Goal: Task Accomplishment & Management: Complete application form

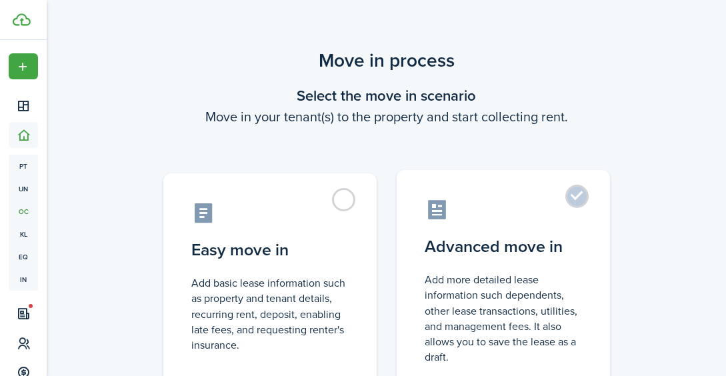
click at [576, 193] on label "Advanced move in Add more detailed lease information such dependents, other lea…" at bounding box center [502, 281] width 213 height 223
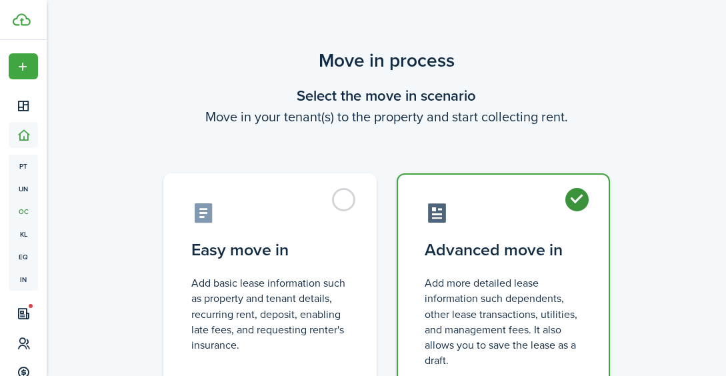
radio input "true"
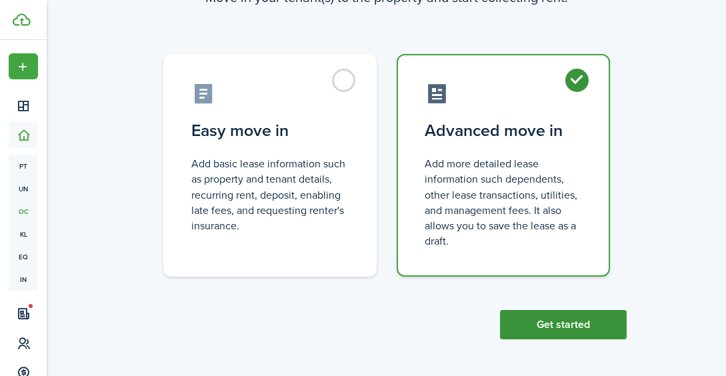
click at [525, 324] on button "Get started" at bounding box center [563, 324] width 127 height 29
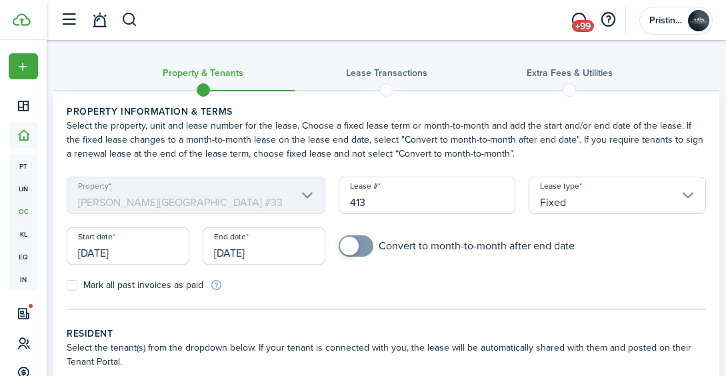
click at [273, 255] on input "[DATE]" at bounding box center [264, 245] width 123 height 37
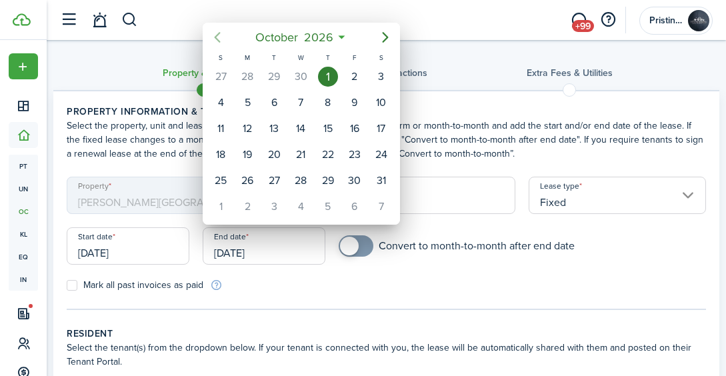
click at [218, 38] on icon "Previous page" at bounding box center [217, 37] width 16 height 16
click at [304, 174] on div "30" at bounding box center [300, 181] width 20 height 20
type input "[DATE]"
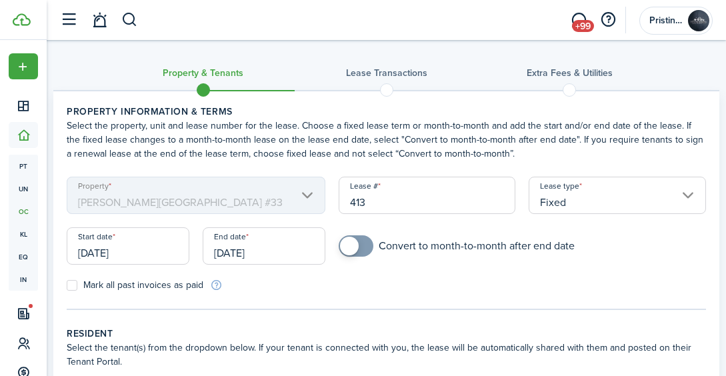
checkbox input "true"
click at [350, 242] on span at bounding box center [349, 246] width 19 height 19
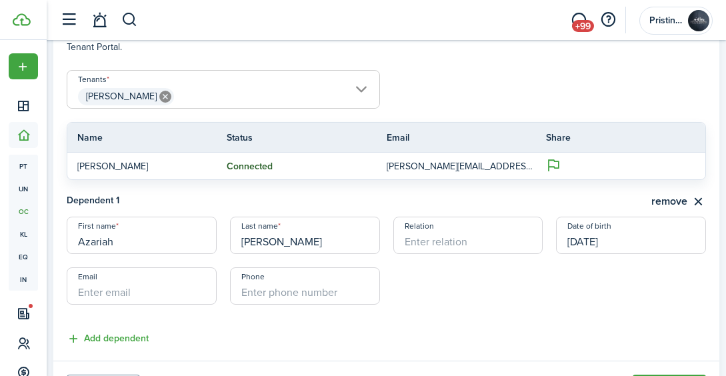
scroll to position [385, 0]
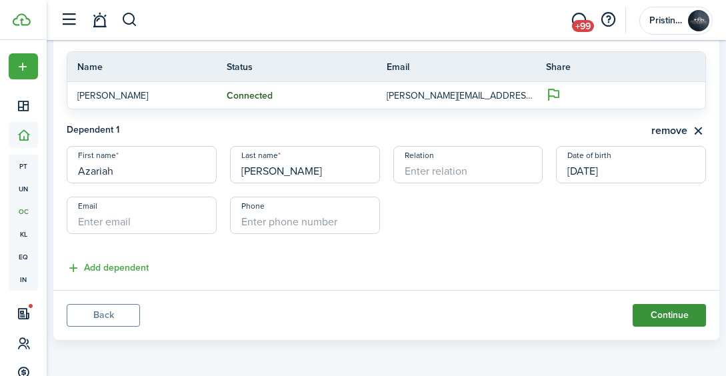
click at [667, 310] on button "Continue" at bounding box center [668, 315] width 73 height 23
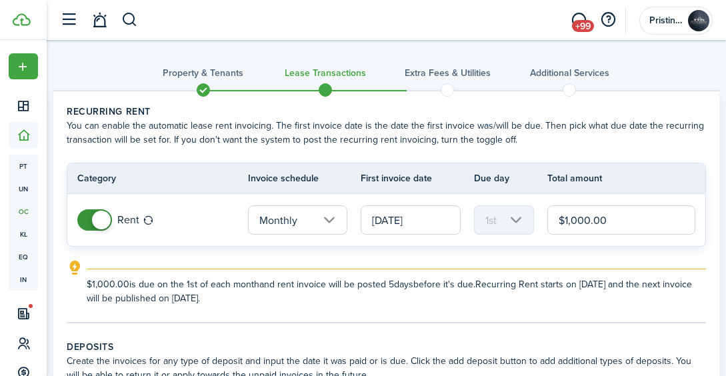
click at [612, 225] on input "$1,000.00" at bounding box center [621, 219] width 148 height 29
type input "$1,425.00"
click at [570, 250] on lease-classic-rent "Recurring rent You can enable the automatic lease rent invoicing. The first inv…" at bounding box center [386, 205] width 639 height 201
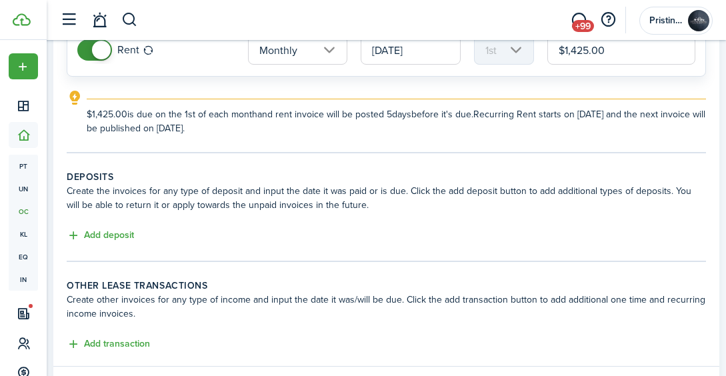
scroll to position [173, 0]
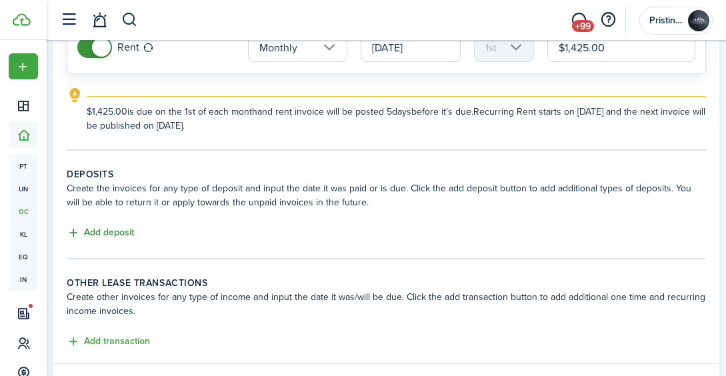
click at [123, 233] on button "Add deposit" at bounding box center [100, 232] width 67 height 15
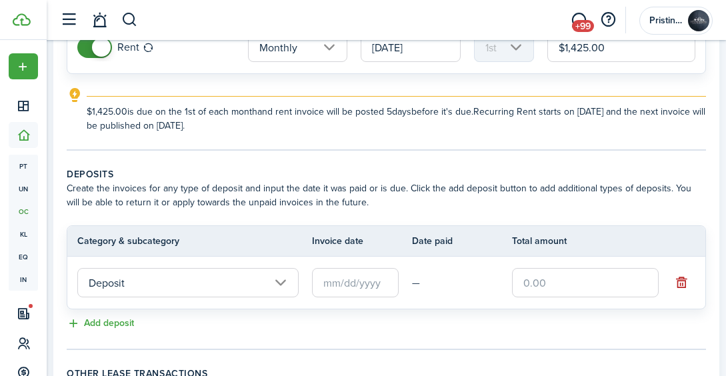
click at [263, 276] on input "Deposit" at bounding box center [187, 282] width 221 height 29
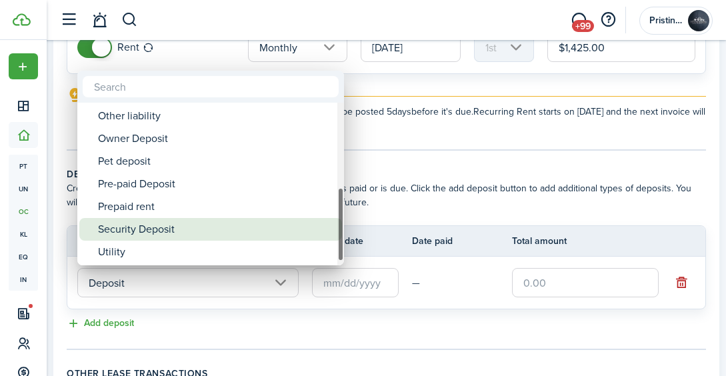
click at [179, 227] on div "Security Deposit" at bounding box center [216, 229] width 236 height 23
type input "Deposit / Security Deposit"
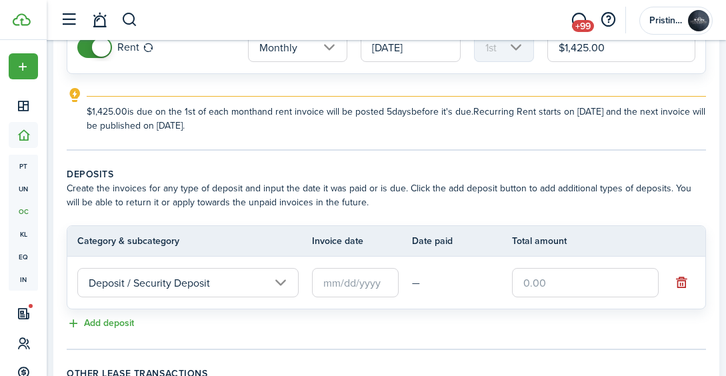
click at [328, 287] on input "text" at bounding box center [355, 282] width 87 height 29
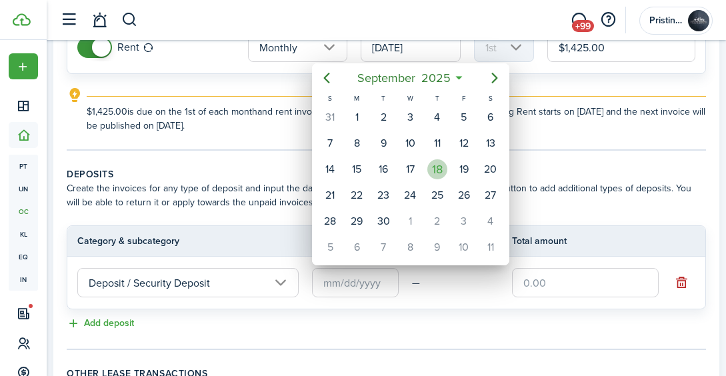
click at [435, 171] on div "18" at bounding box center [437, 169] width 20 height 20
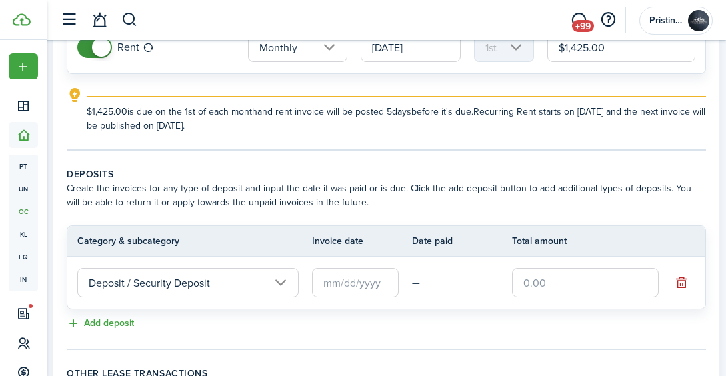
type input "[DATE]"
click at [526, 286] on input "text" at bounding box center [585, 282] width 147 height 29
type input "$1,425.00"
click at [464, 286] on td "—" at bounding box center [462, 283] width 100 height 21
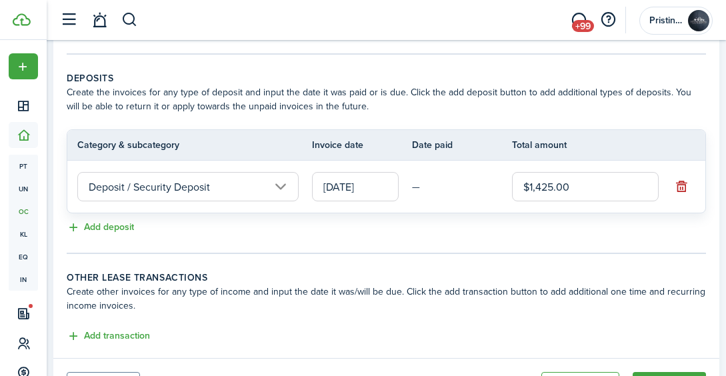
scroll to position [272, 0]
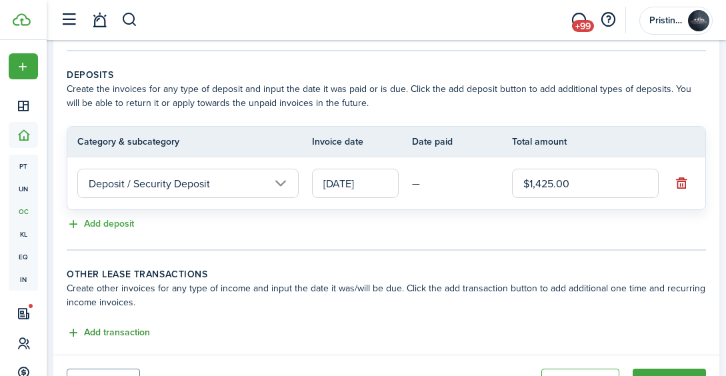
click at [131, 336] on button "Add transaction" at bounding box center [108, 332] width 83 height 15
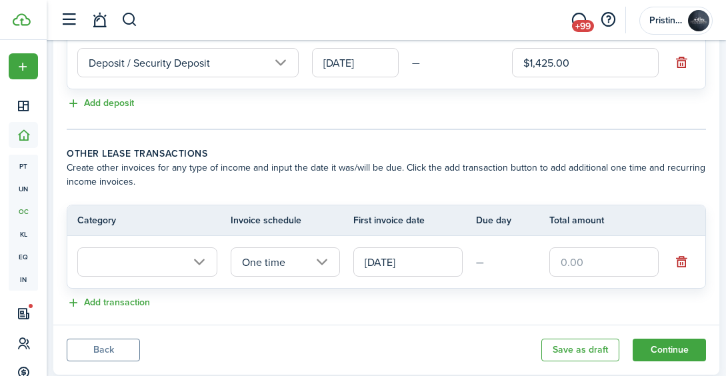
scroll to position [428, 0]
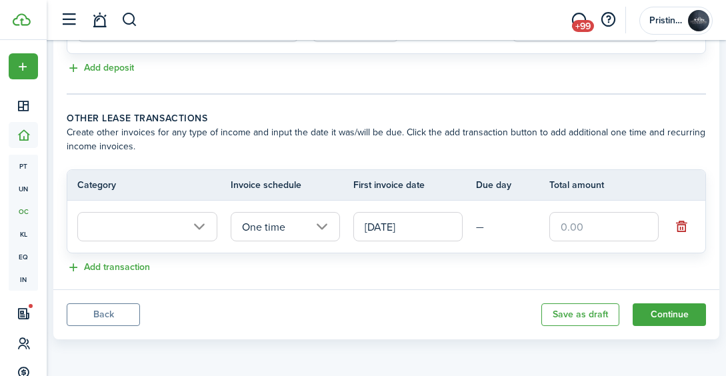
click at [192, 231] on input "text" at bounding box center [147, 226] width 140 height 29
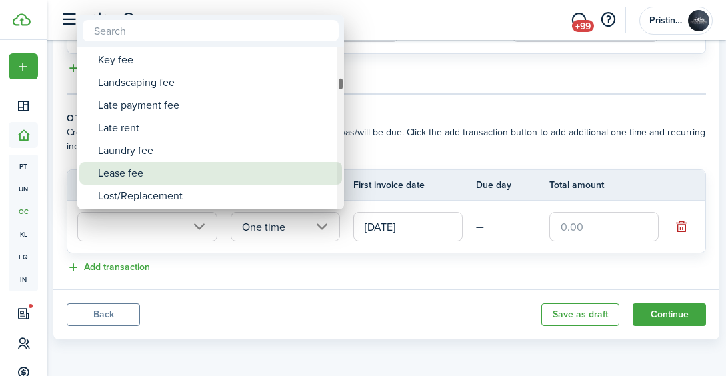
click at [179, 167] on div "Lease fee" at bounding box center [216, 173] width 236 height 23
type input "Tenant charges & fees / Lease fee"
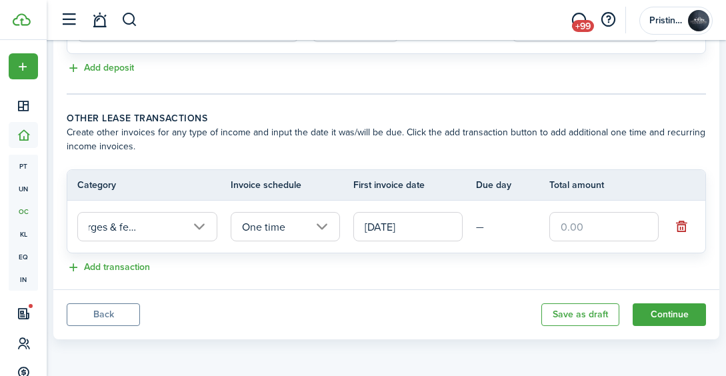
scroll to position [0, 0]
click at [562, 222] on input "text" at bounding box center [603, 226] width 109 height 29
type input "$150.00"
click at [493, 255] on lease-classic-other-transaction "Other lease transactions Create other invoices for any type of income and input…" at bounding box center [386, 193] width 639 height 165
click at [646, 316] on button "Continue" at bounding box center [668, 314] width 73 height 23
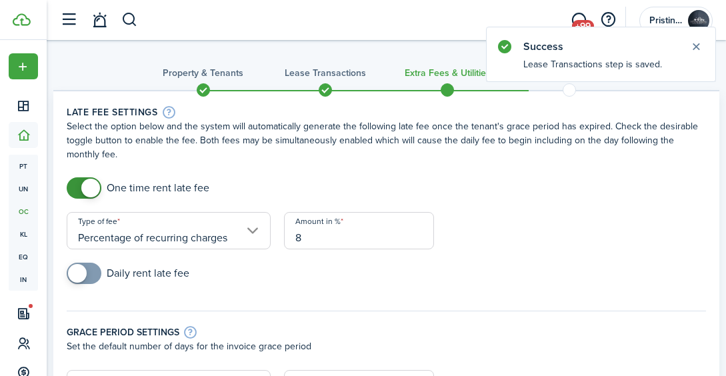
click at [255, 232] on input "Percentage of recurring charges" at bounding box center [169, 230] width 204 height 37
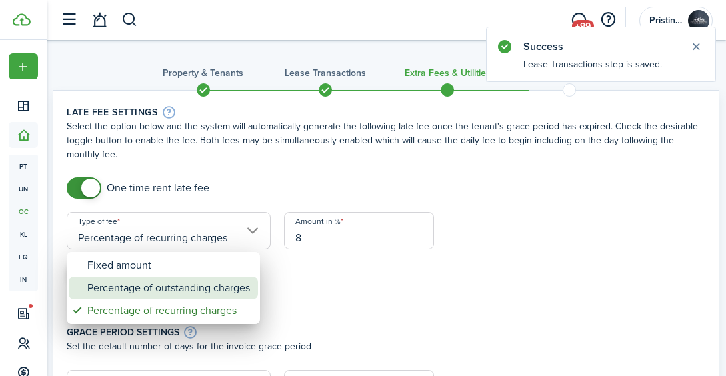
click at [231, 283] on div "Percentage of outstanding charges" at bounding box center [168, 287] width 163 height 23
type input "Percentage of outstanding charges"
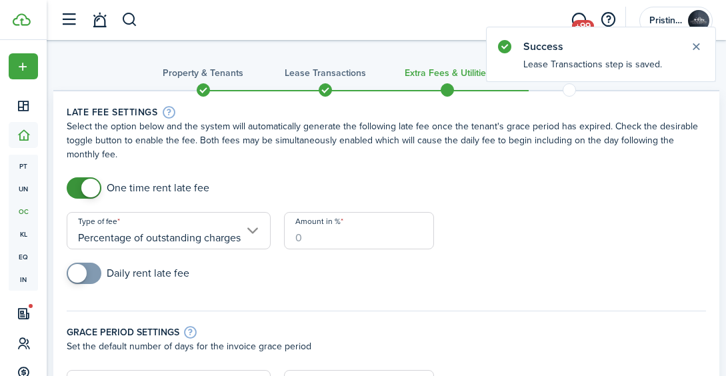
click at [300, 235] on input "Amount in %" at bounding box center [359, 230] width 150 height 37
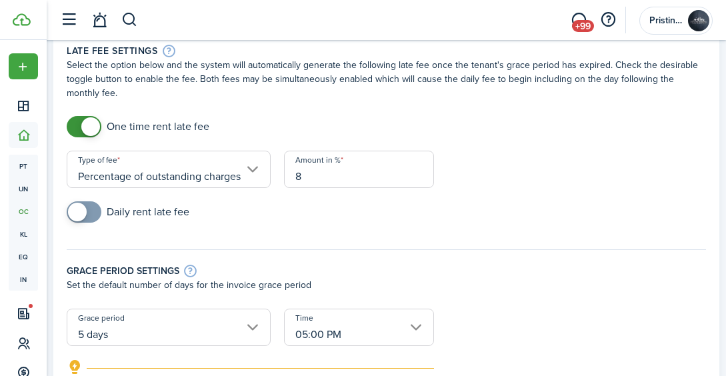
scroll to position [62, 0]
type input "8"
checkbox input "true"
click at [78, 211] on span at bounding box center [77, 211] width 19 height 19
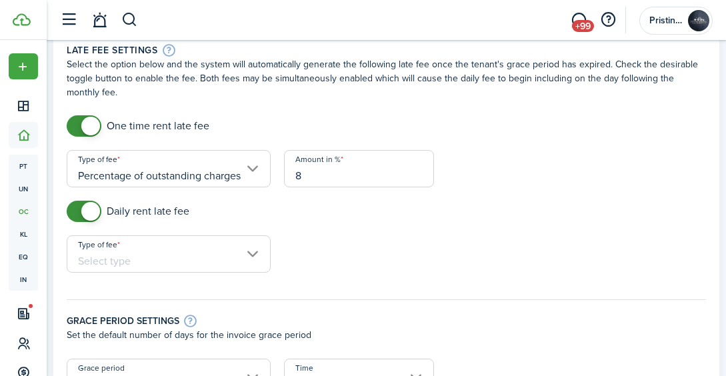
click at [217, 257] on input "Type of fee" at bounding box center [169, 253] width 204 height 37
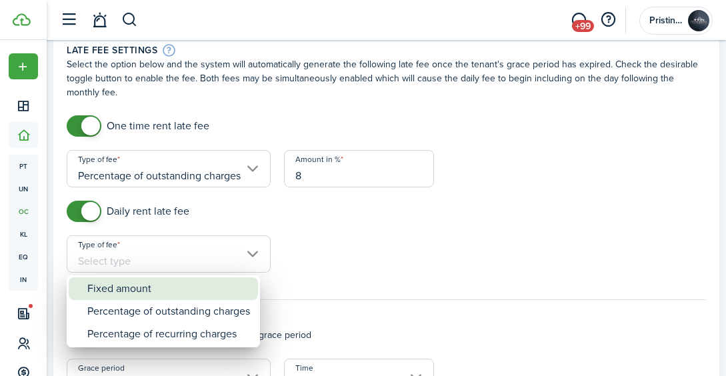
click at [203, 290] on div "Fixed amount" at bounding box center [168, 288] width 163 height 23
type input "Fixed amount"
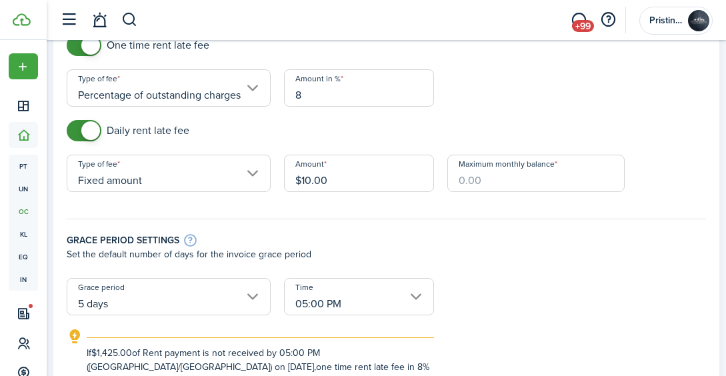
scroll to position [143, 0]
click at [466, 180] on input "Maximum monthly balance" at bounding box center [535, 172] width 177 height 37
type input "$350.00"
click at [436, 209] on div "Grace period settings Set the default number of days for the invoice grace peri…" at bounding box center [386, 241] width 652 height 73
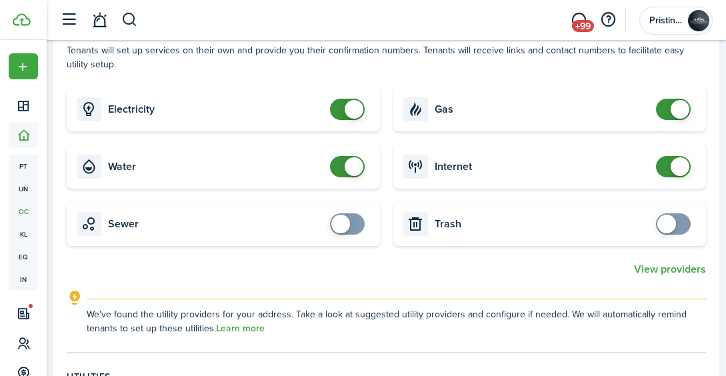
scroll to position [561, 0]
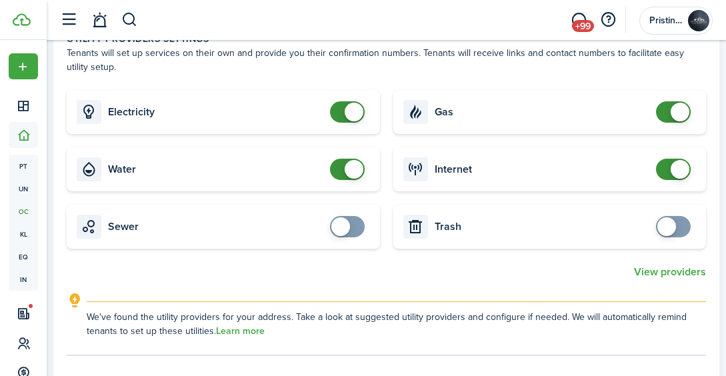
checkbox input "false"
click at [354, 171] on span at bounding box center [353, 169] width 19 height 19
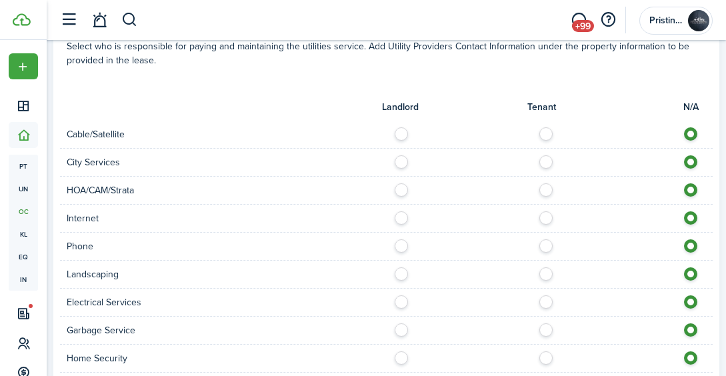
scroll to position [909, 0]
click at [542, 133] on label at bounding box center [549, 130] width 23 height 7
radio input "true"
click at [542, 161] on label at bounding box center [549, 158] width 23 height 7
radio input "true"
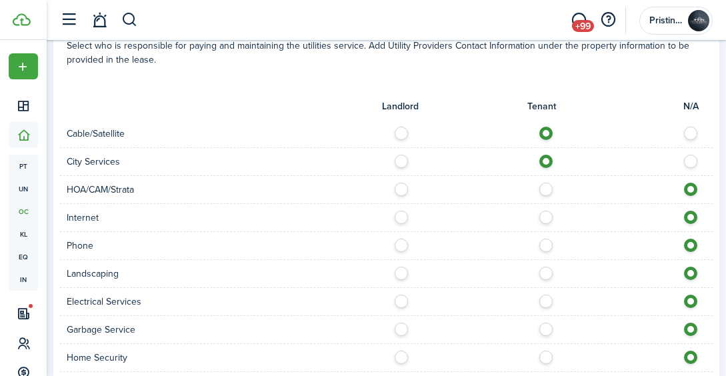
click at [403, 189] on label at bounding box center [404, 186] width 23 height 7
radio input "true"
click at [544, 216] on label at bounding box center [549, 214] width 23 height 7
radio input "true"
click at [549, 245] on label at bounding box center [549, 242] width 23 height 7
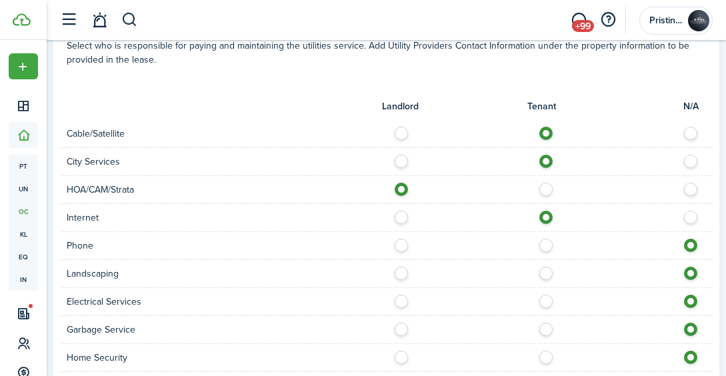
radio input "true"
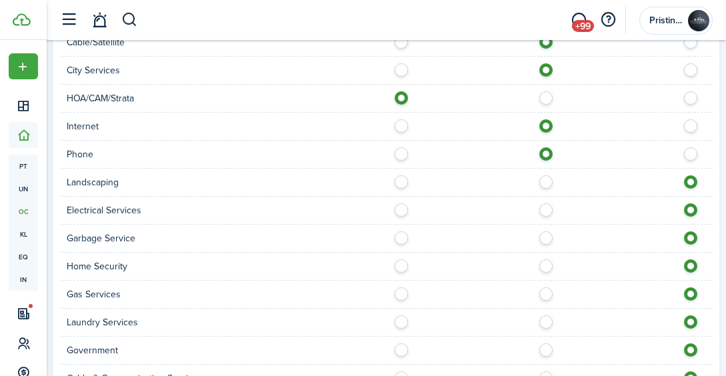
click at [398, 182] on label at bounding box center [404, 178] width 23 height 7
radio input "true"
click at [545, 209] on label at bounding box center [549, 206] width 23 height 7
radio input "true"
click at [401, 237] on label at bounding box center [404, 234] width 23 height 7
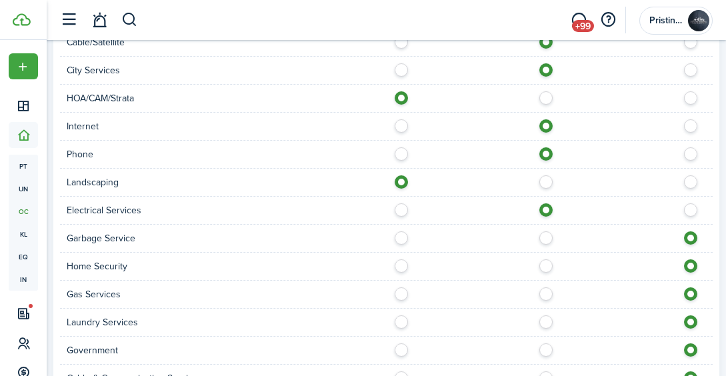
radio input "true"
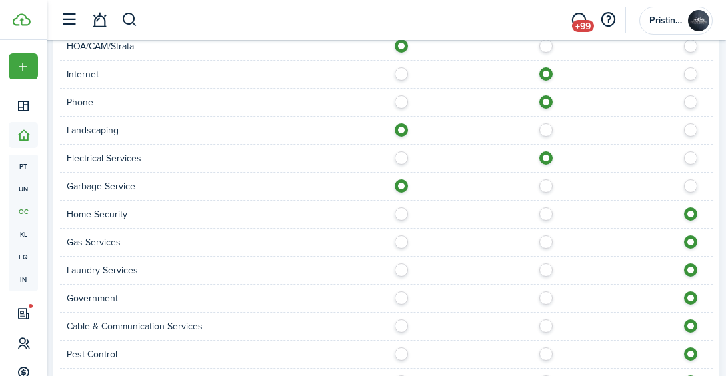
scroll to position [1053, 0]
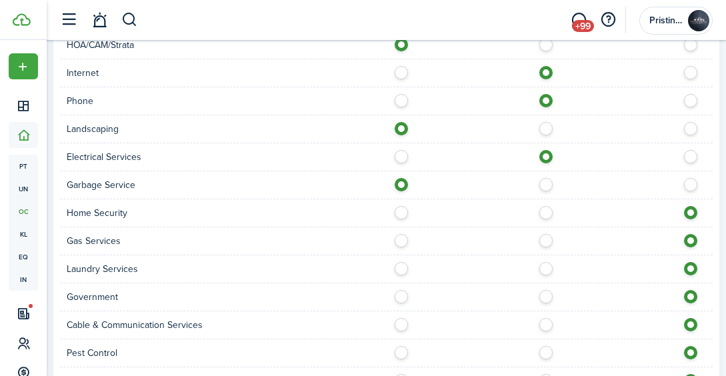
click at [542, 211] on label at bounding box center [549, 209] width 23 height 7
radio input "true"
click at [401, 238] on label at bounding box center [404, 237] width 23 height 7
radio input "true"
click at [543, 269] on label at bounding box center [549, 265] width 23 height 7
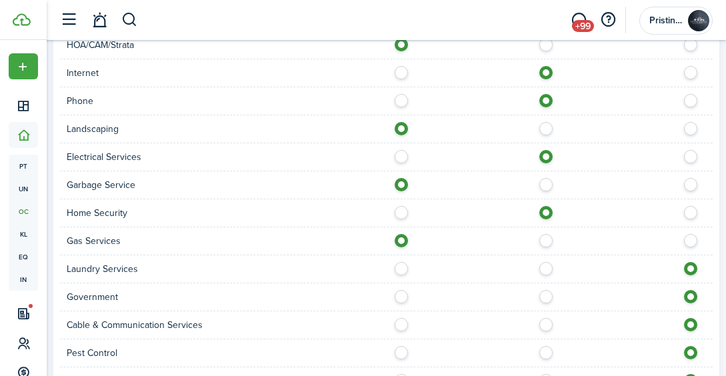
radio input "true"
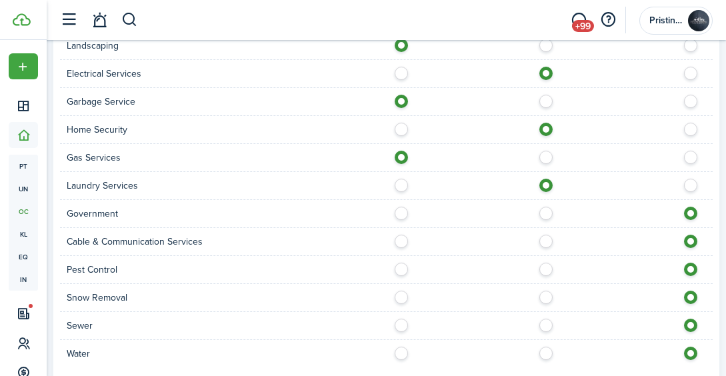
click at [544, 241] on label at bounding box center [549, 238] width 23 height 7
radio input "true"
click at [546, 264] on label at bounding box center [549, 266] width 23 height 7
radio input "true"
click at [548, 296] on label at bounding box center [549, 293] width 23 height 7
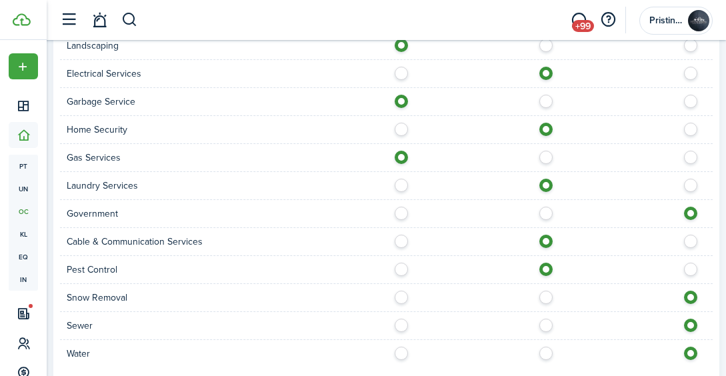
radio input "true"
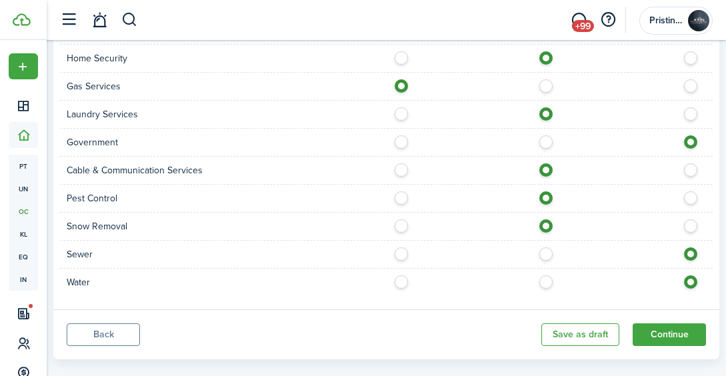
scroll to position [1209, 0]
click at [400, 252] on label at bounding box center [404, 250] width 23 height 7
radio input "true"
click at [399, 278] on label at bounding box center [404, 278] width 23 height 7
radio input "true"
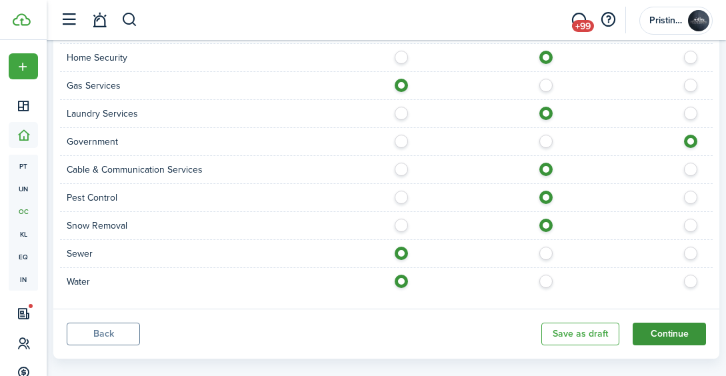
click at [666, 328] on button "Continue" at bounding box center [668, 333] width 73 height 23
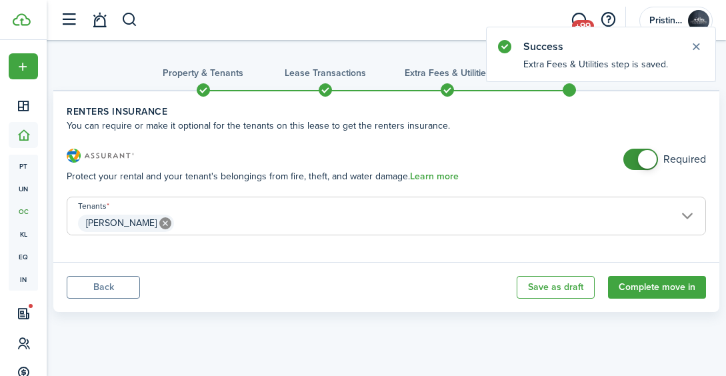
checkbox input "false"
click at [650, 155] on span at bounding box center [647, 159] width 19 height 19
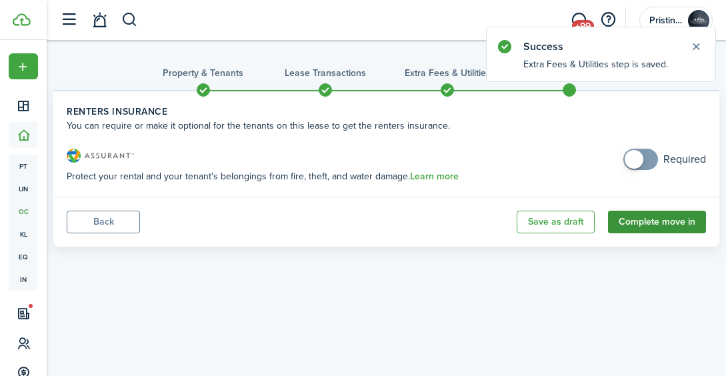
click at [623, 216] on button "Complete move in" at bounding box center [657, 222] width 98 height 23
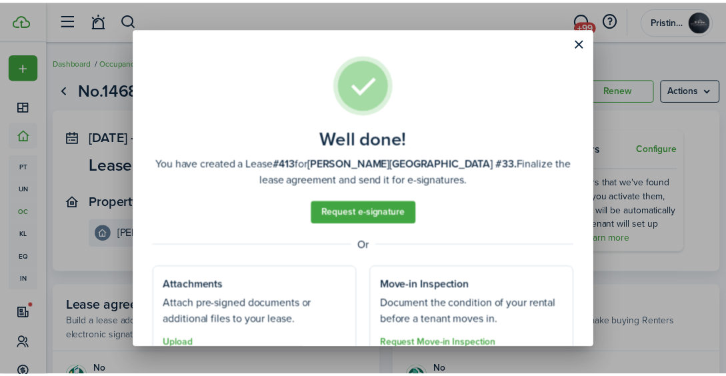
scroll to position [58, 0]
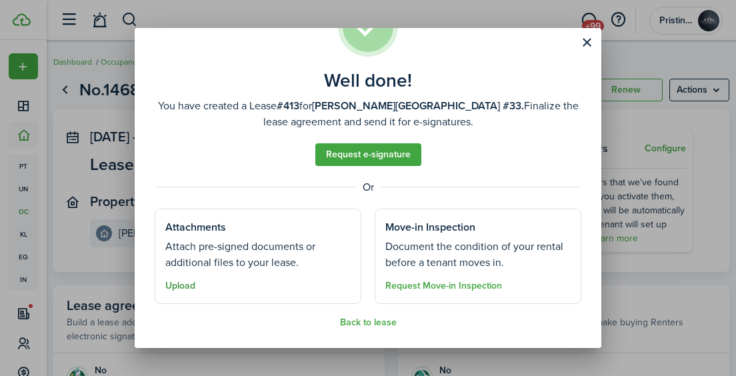
click at [187, 286] on button "Upload" at bounding box center [180, 285] width 30 height 11
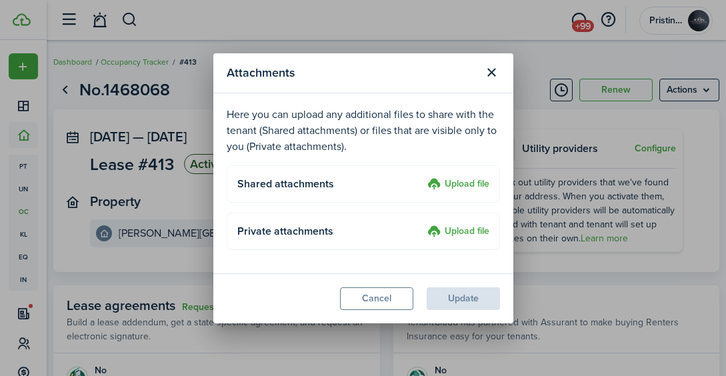
click at [457, 184] on label "Upload file" at bounding box center [458, 185] width 62 height 16
click at [422, 177] on input "Upload file" at bounding box center [422, 177] width 0 height 0
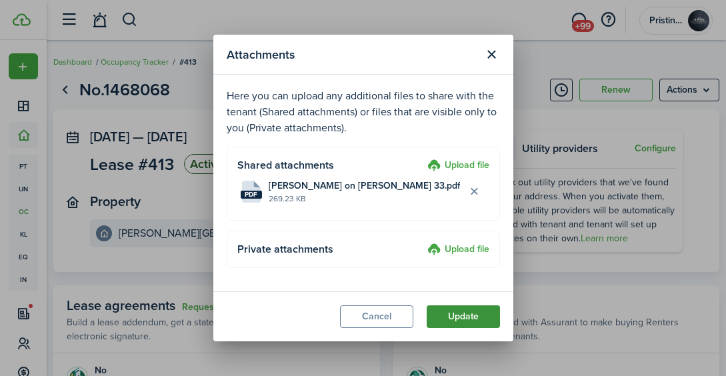
click at [450, 314] on button "Update" at bounding box center [462, 316] width 73 height 23
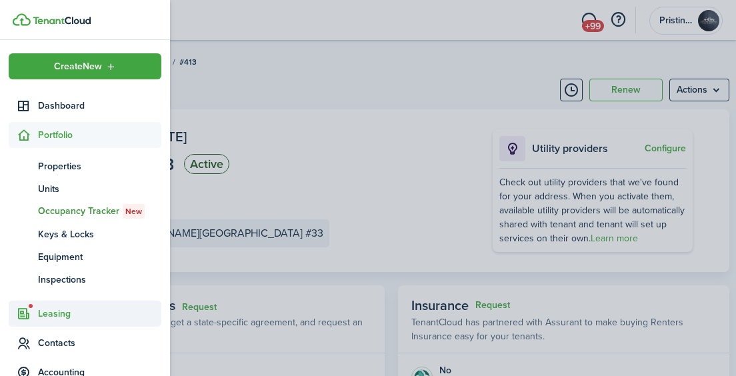
click at [51, 314] on span "Leasing" at bounding box center [99, 313] width 123 height 14
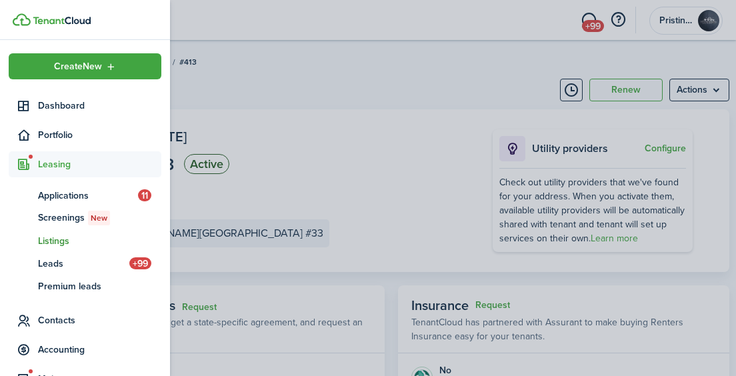
click at [55, 240] on span "Listings" at bounding box center [99, 241] width 123 height 14
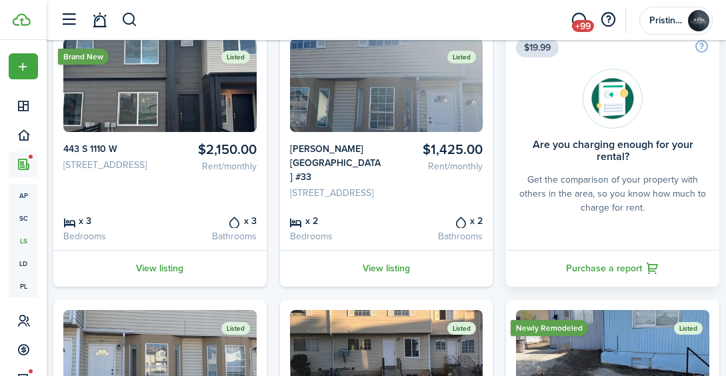
scroll to position [121, 0]
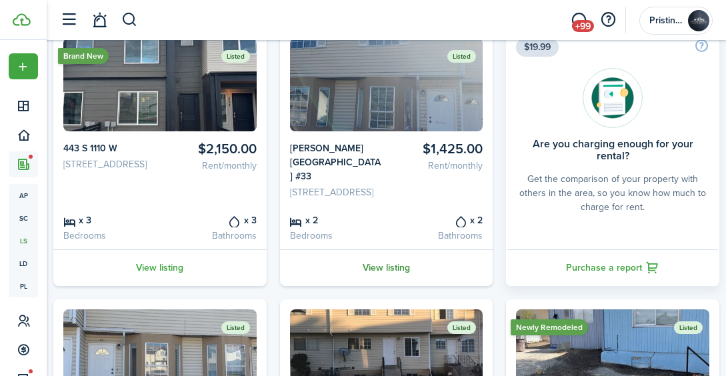
click at [370, 280] on link "View listing" at bounding box center [386, 267] width 213 height 37
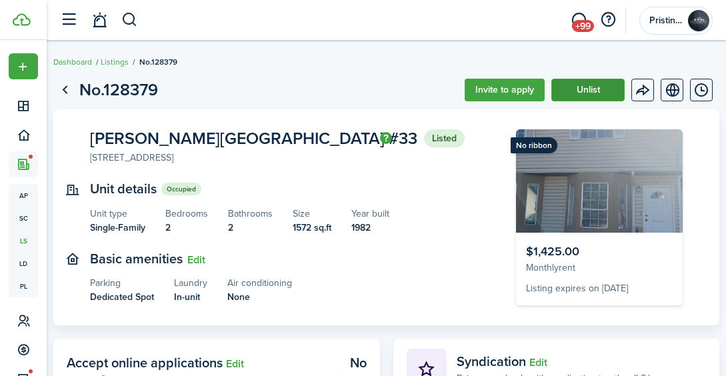
click at [568, 85] on button "Unlist" at bounding box center [587, 90] width 73 height 23
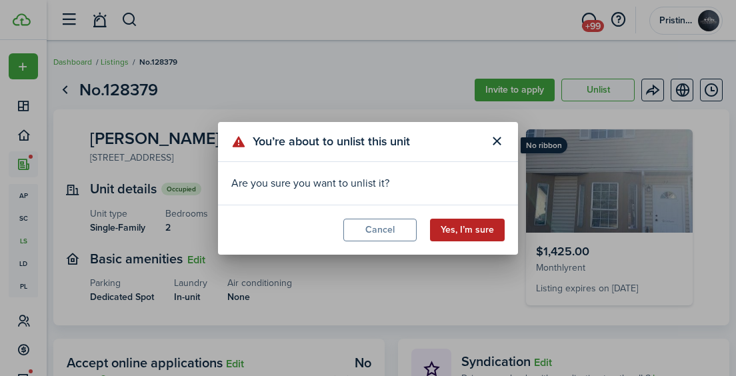
click at [451, 231] on button "Yes, I’m sure" at bounding box center [467, 230] width 75 height 23
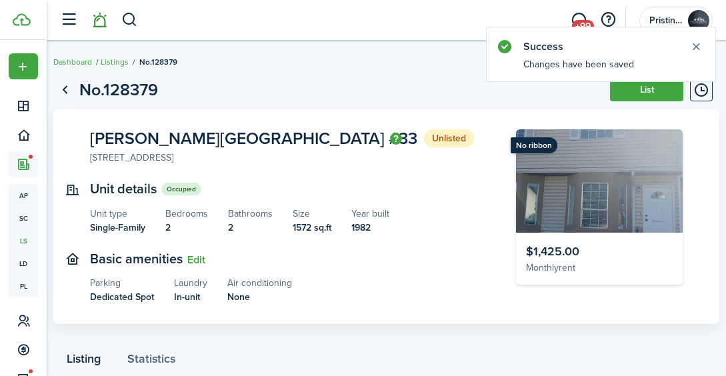
click at [96, 21] on link at bounding box center [99, 20] width 25 height 34
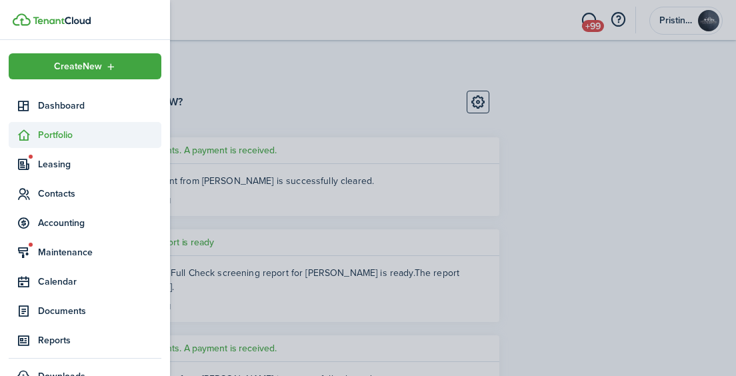
click at [55, 135] on span "Portfolio" at bounding box center [99, 135] width 123 height 14
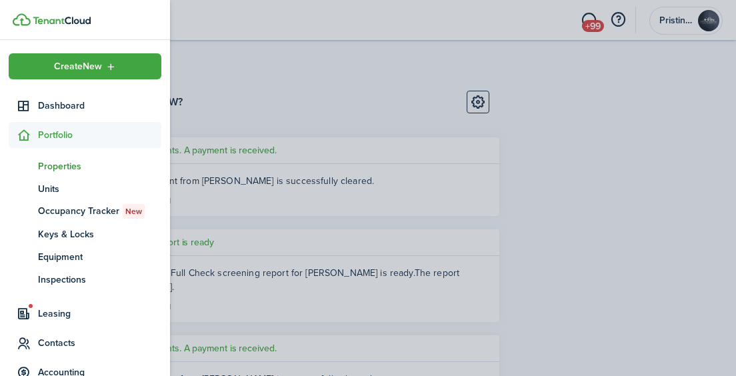
click at [59, 166] on span "Properties" at bounding box center [99, 166] width 123 height 14
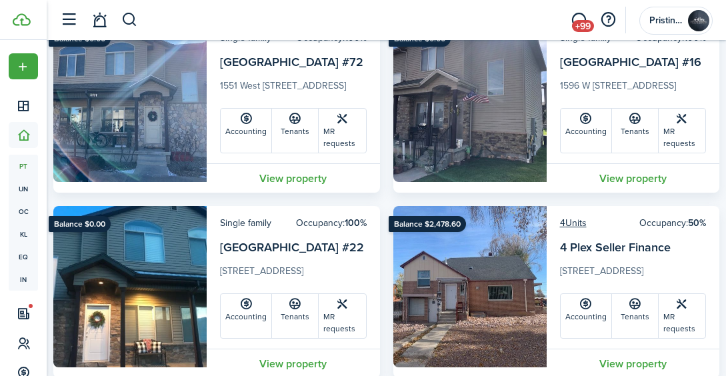
scroll to position [4480, 0]
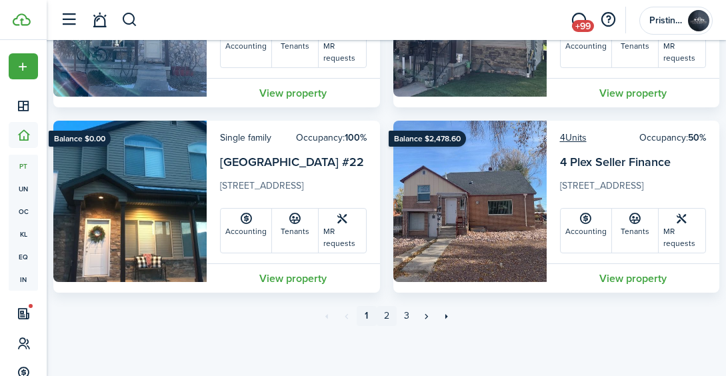
click at [385, 315] on link "2" at bounding box center [386, 316] width 20 height 20
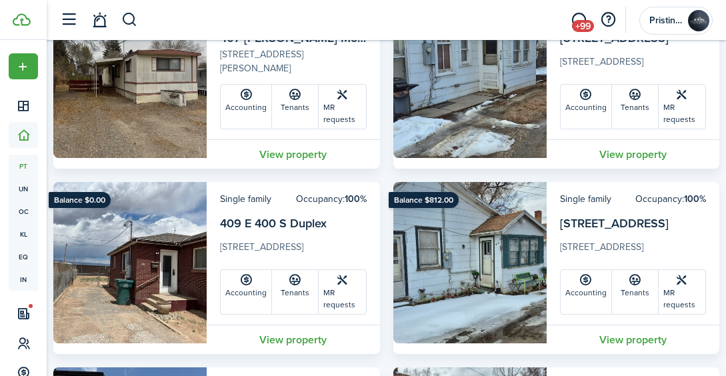
scroll to position [2191, 0]
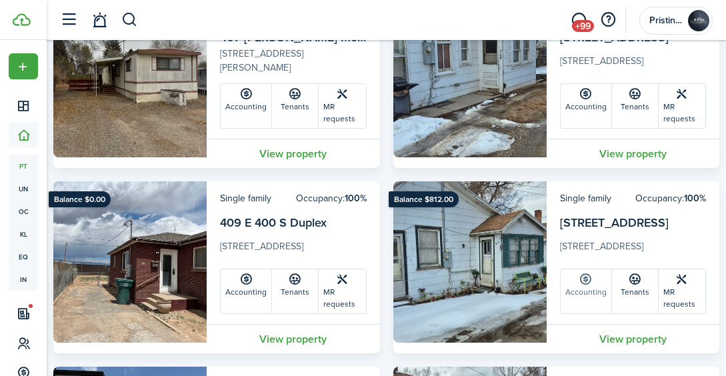
click at [582, 296] on link "Accounting" at bounding box center [585, 291] width 51 height 44
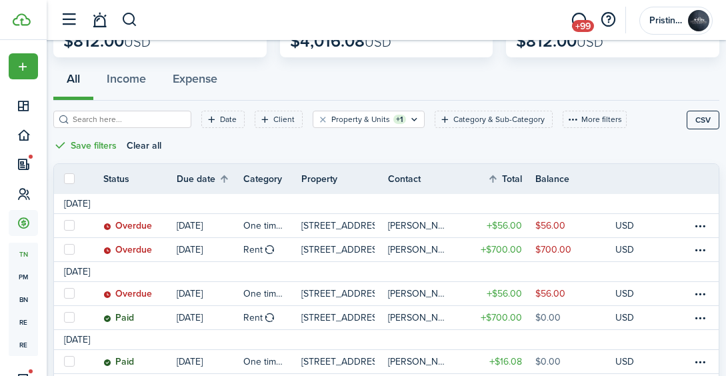
scroll to position [79, 0]
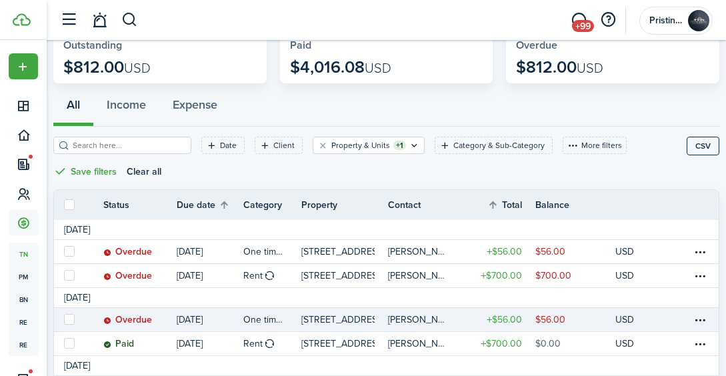
click at [576, 323] on link "$56.00" at bounding box center [575, 319] width 80 height 23
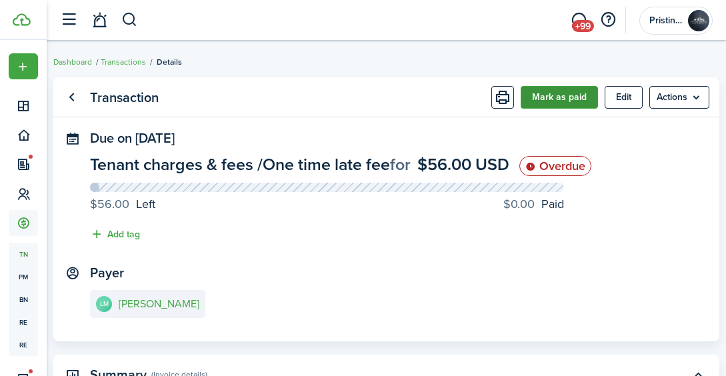
click at [554, 99] on button "Mark as paid" at bounding box center [558, 97] width 77 height 23
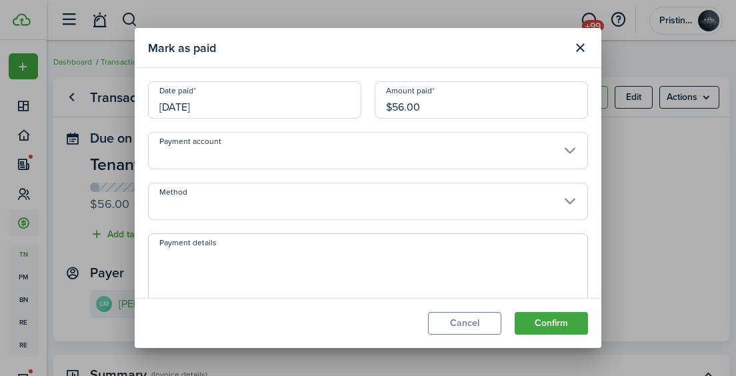
click at [409, 206] on input "Method" at bounding box center [368, 201] width 440 height 37
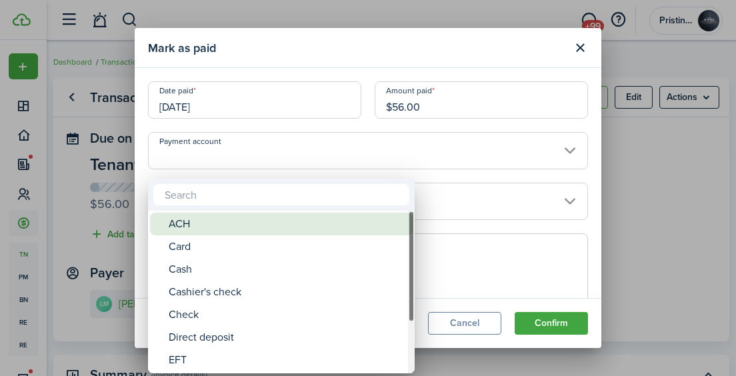
click at [322, 225] on div "ACH" at bounding box center [287, 224] width 236 height 23
type input "ACH"
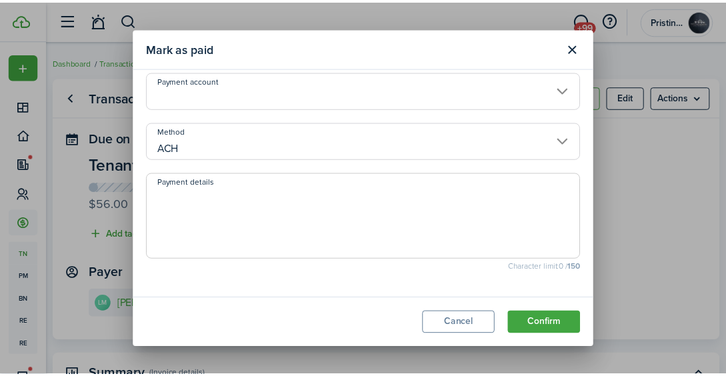
scroll to position [62, 0]
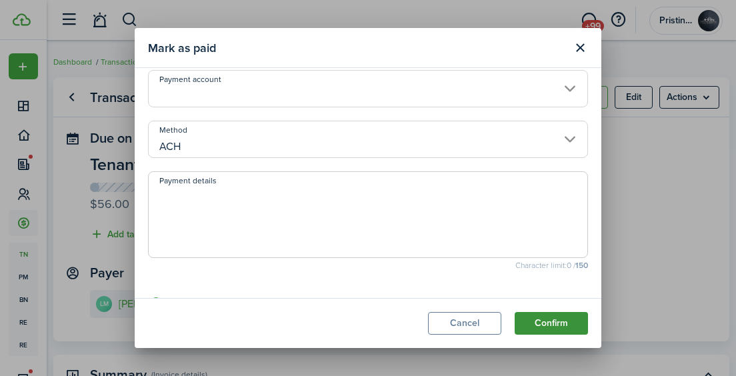
click at [527, 320] on button "Confirm" at bounding box center [550, 323] width 73 height 23
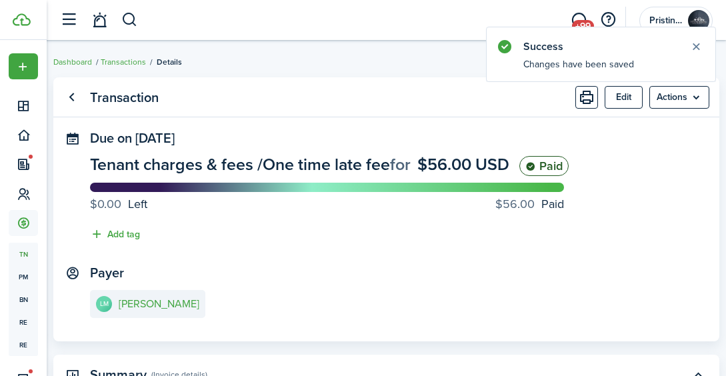
scroll to position [79, 0]
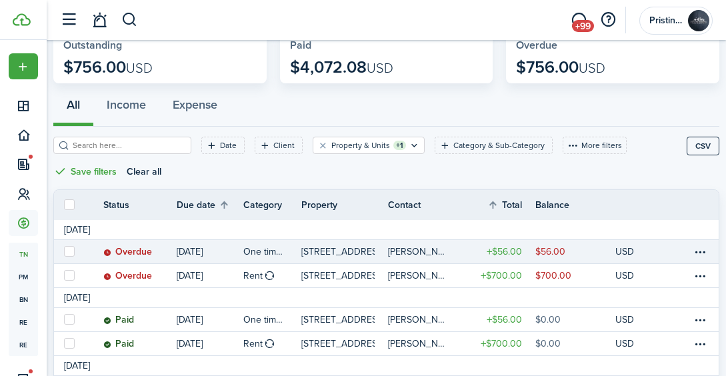
click at [588, 249] on link "$56.00" at bounding box center [575, 251] width 80 height 23
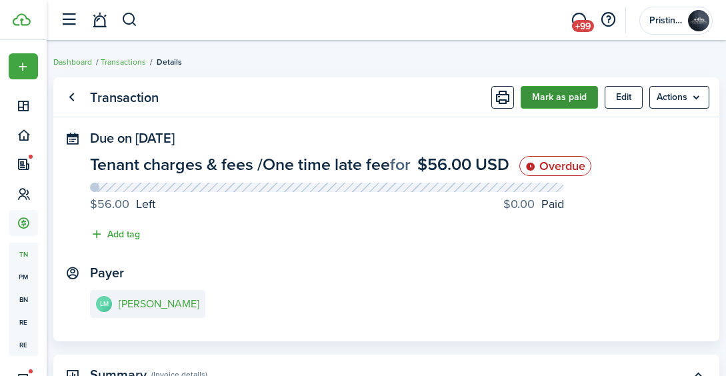
click at [566, 99] on button "Mark as paid" at bounding box center [558, 97] width 77 height 23
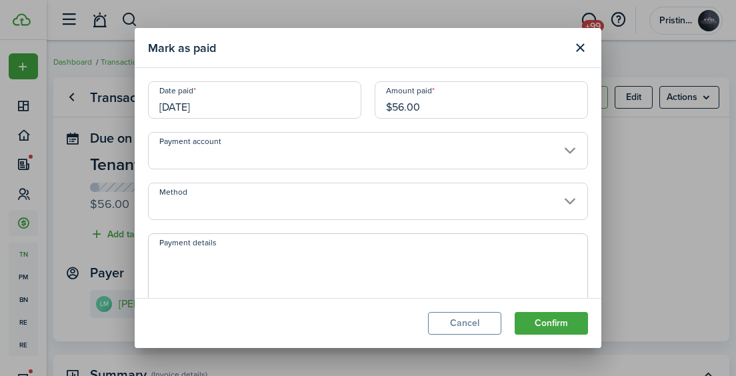
click at [411, 205] on input "Method" at bounding box center [368, 201] width 440 height 37
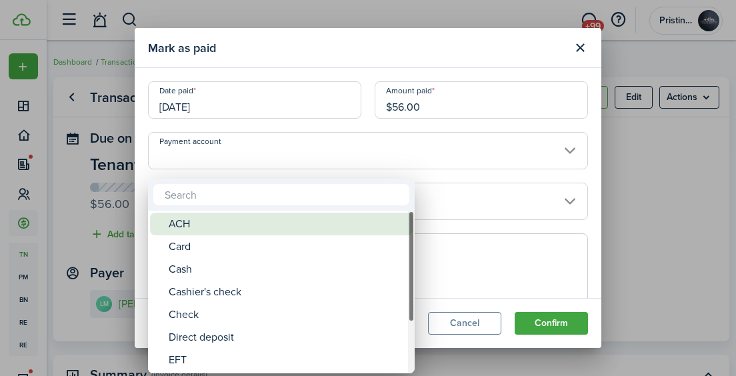
click at [326, 223] on div "ACH" at bounding box center [287, 224] width 236 height 23
type input "ACH"
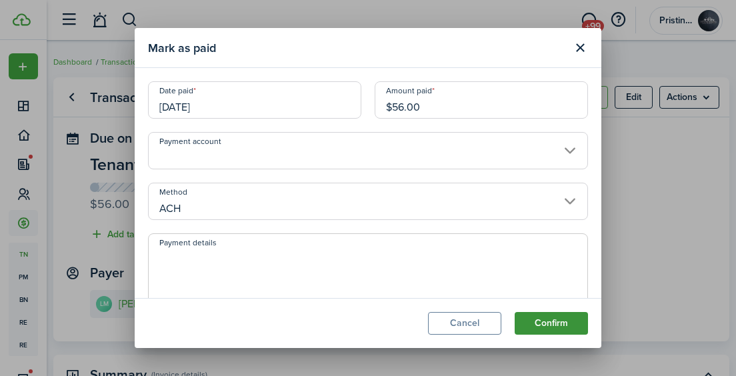
click at [532, 321] on button "Confirm" at bounding box center [550, 323] width 73 height 23
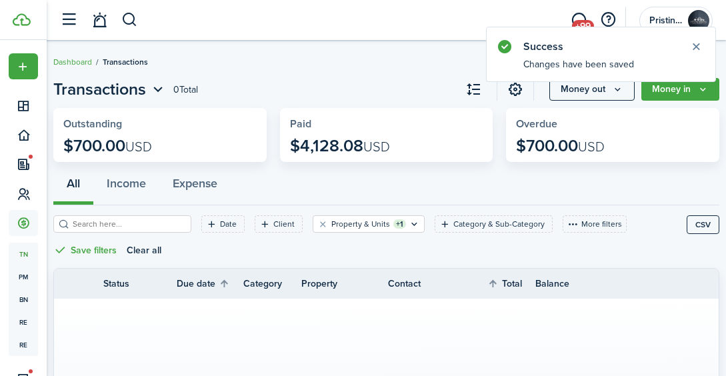
scroll to position [79, 0]
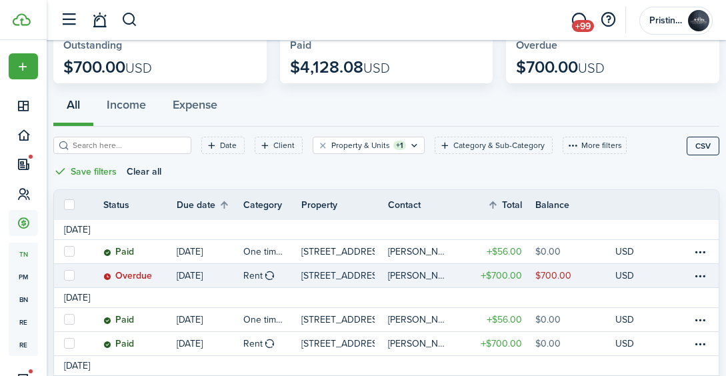
click at [588, 278] on link "$700.00" at bounding box center [575, 275] width 80 height 23
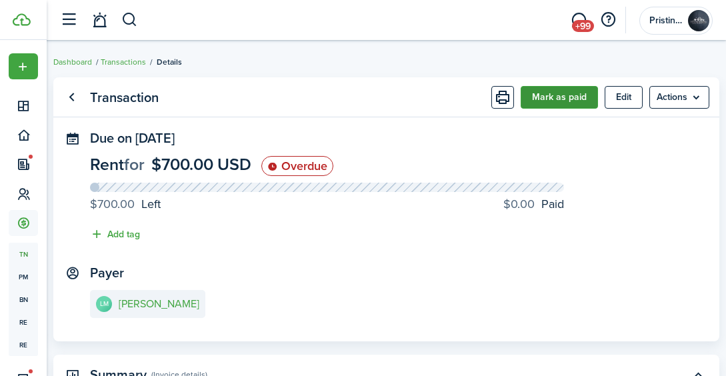
click at [558, 104] on button "Mark as paid" at bounding box center [558, 97] width 77 height 23
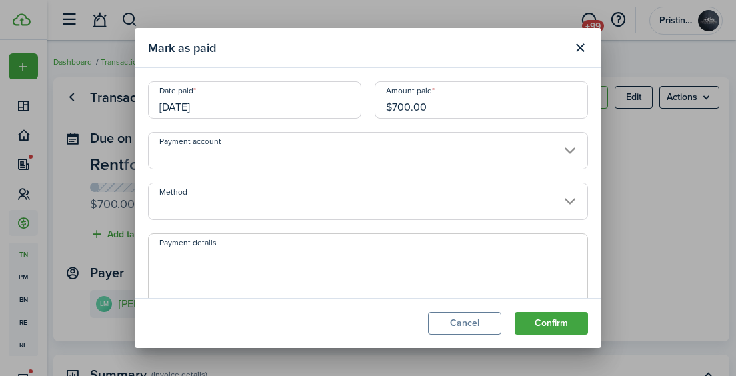
click at [372, 194] on input "Method" at bounding box center [368, 201] width 440 height 37
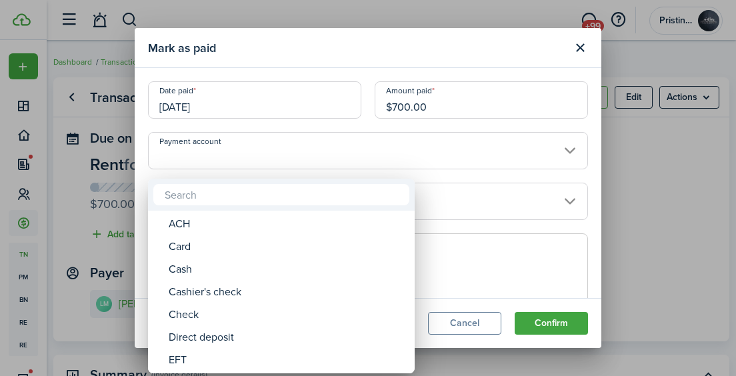
click at [442, 107] on div at bounding box center [367, 187] width 949 height 589
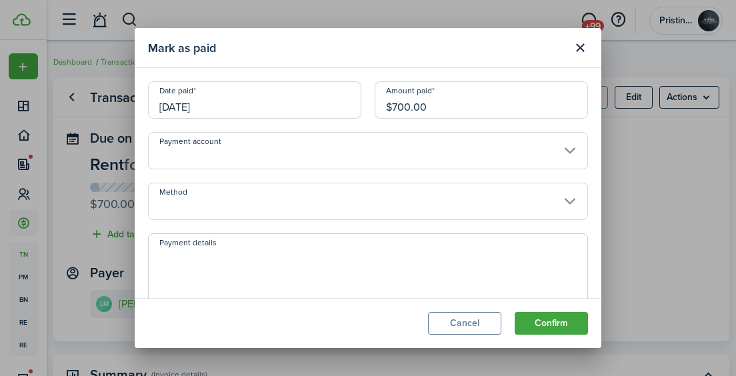
click at [442, 107] on input "$700.00" at bounding box center [480, 99] width 213 height 37
click at [402, 196] on input "Method" at bounding box center [368, 201] width 440 height 37
type input "$588.00"
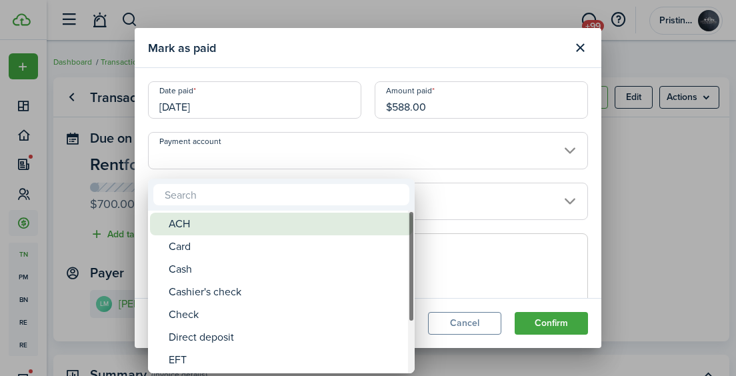
click at [352, 219] on div "ACH" at bounding box center [287, 224] width 236 height 23
type input "ACH"
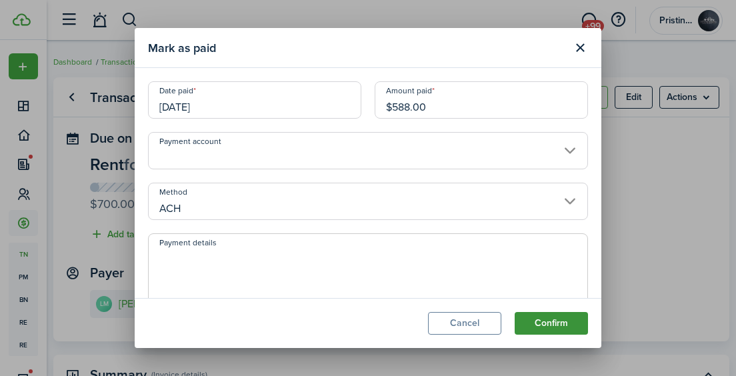
click at [530, 320] on button "Confirm" at bounding box center [550, 323] width 73 height 23
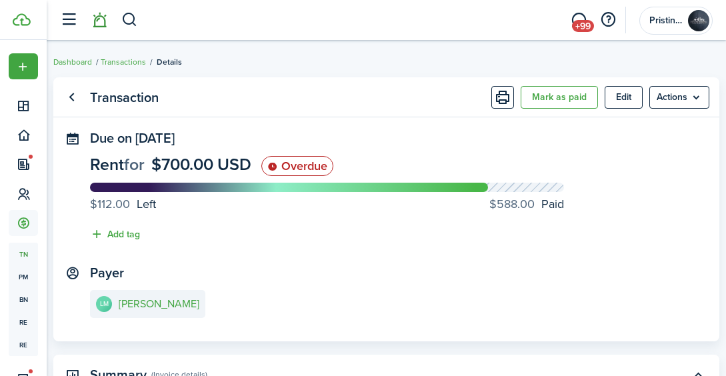
click at [101, 20] on link at bounding box center [99, 20] width 25 height 34
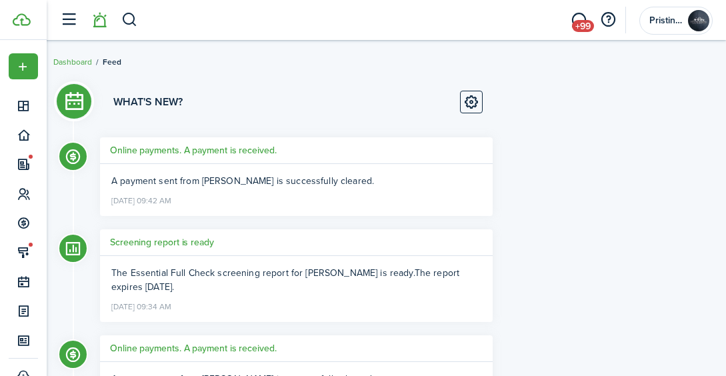
click at [98, 23] on li at bounding box center [99, 20] width 31 height 34
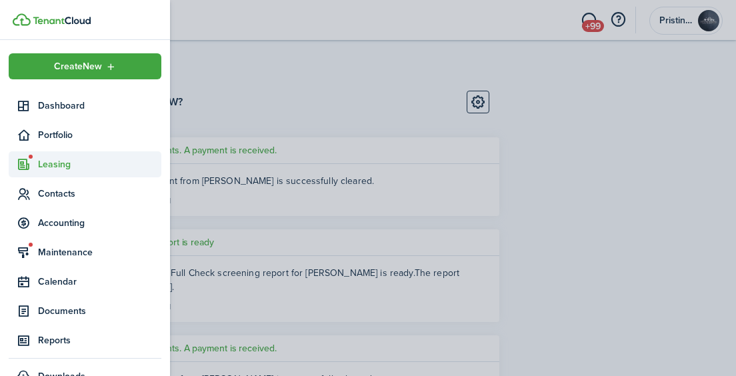
click at [45, 163] on span "Leasing" at bounding box center [99, 164] width 123 height 14
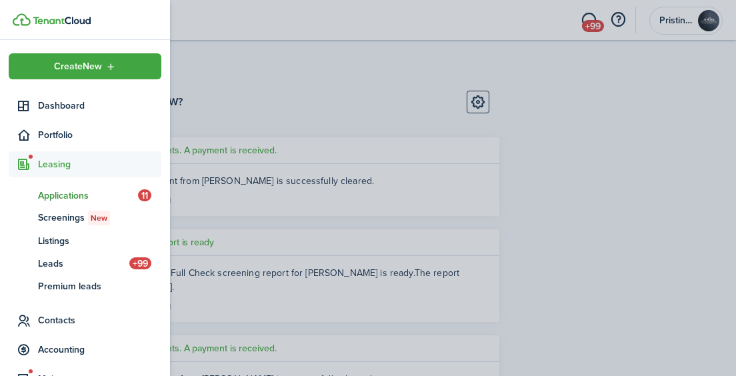
click at [52, 197] on span "Applications" at bounding box center [88, 196] width 100 height 14
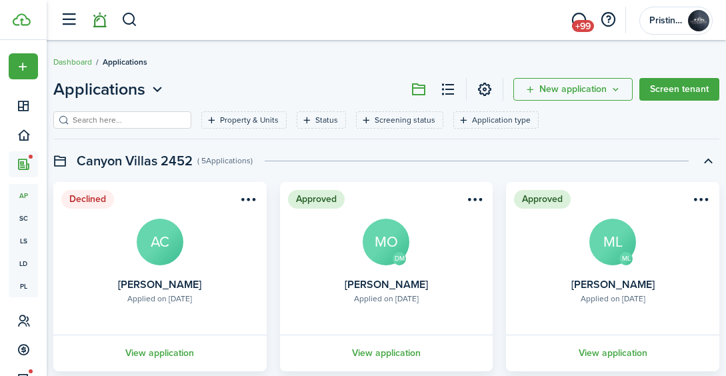
click at [101, 25] on link at bounding box center [99, 20] width 25 height 34
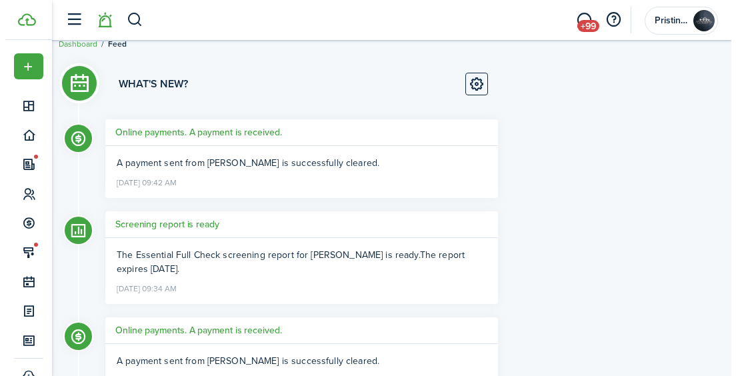
scroll to position [19, 0]
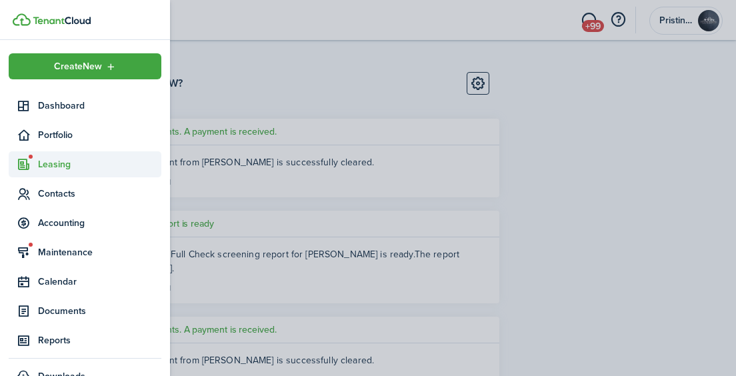
click at [43, 162] on span "Leasing" at bounding box center [99, 164] width 123 height 14
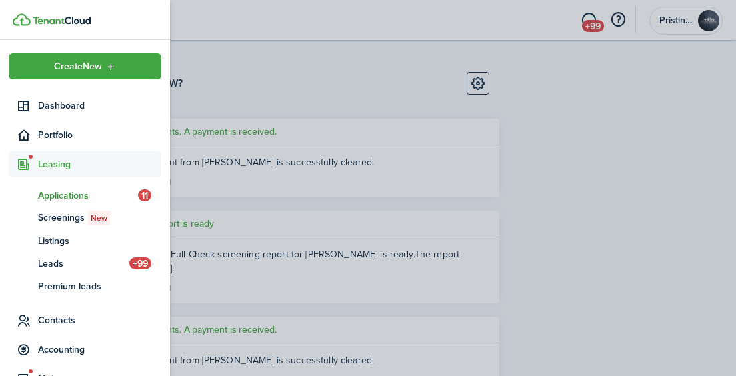
click at [57, 194] on span "Applications" at bounding box center [88, 196] width 100 height 14
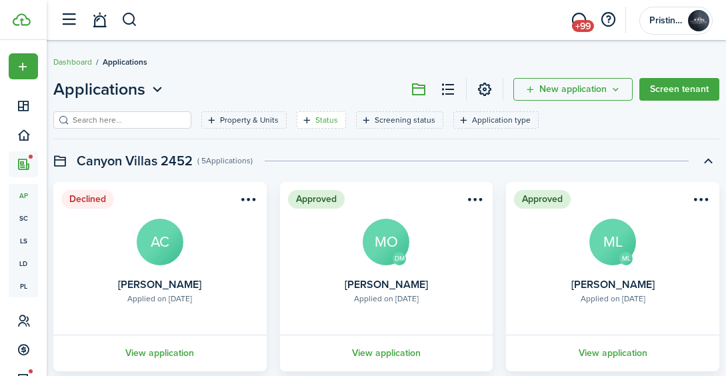
click at [301, 123] on icon "Open filter" at bounding box center [306, 120] width 11 height 11
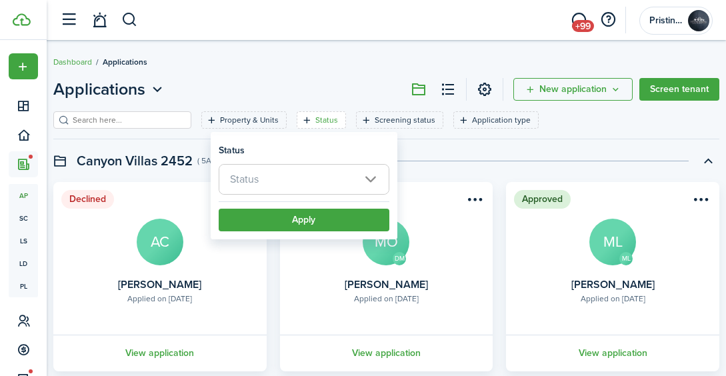
click at [276, 176] on span "Status" at bounding box center [303, 179] width 169 height 29
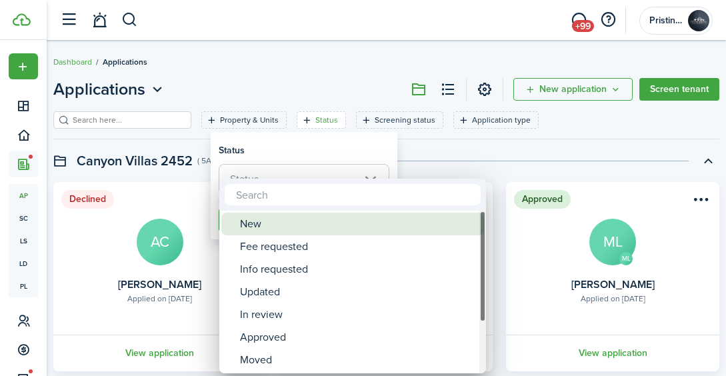
click at [271, 217] on div "New" at bounding box center [358, 224] width 236 height 23
type input "New"
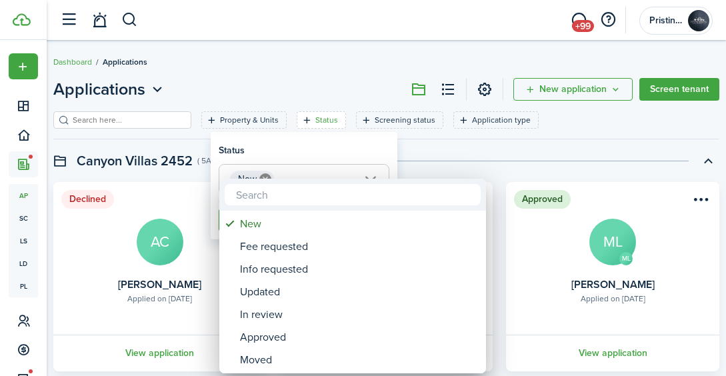
click at [409, 167] on div at bounding box center [362, 187] width 939 height 589
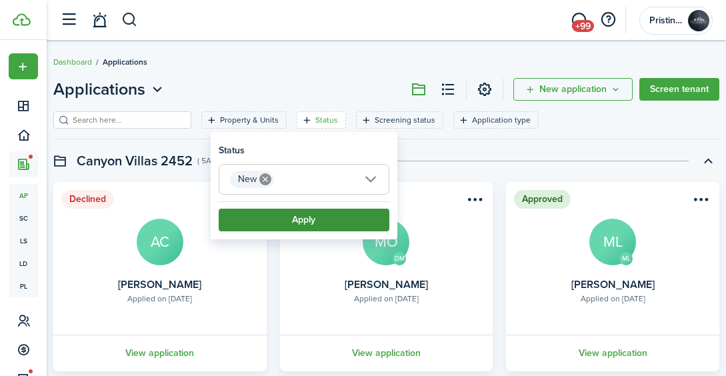
click at [330, 226] on button "Apply" at bounding box center [304, 220] width 171 height 23
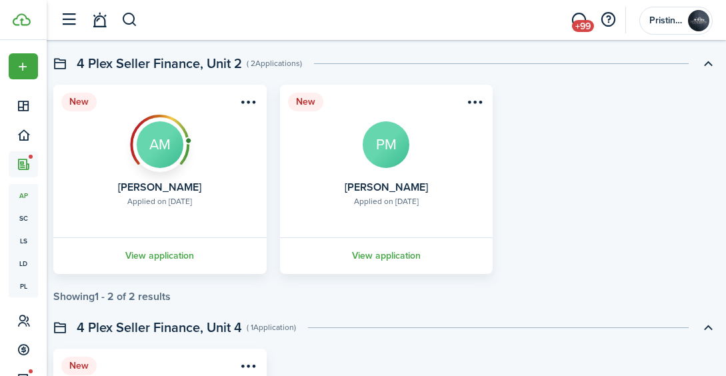
scroll to position [829, 0]
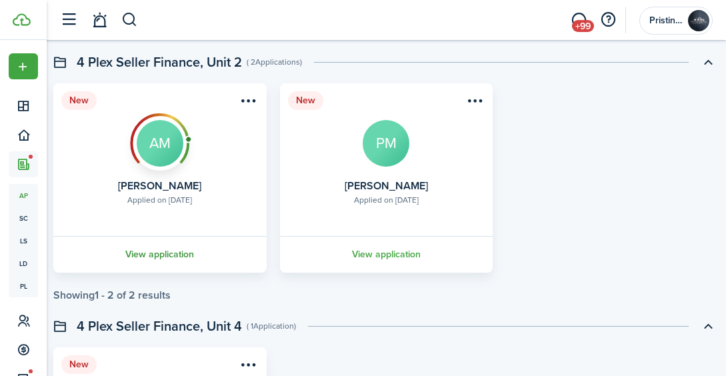
click at [179, 254] on link "View application" at bounding box center [159, 254] width 217 height 37
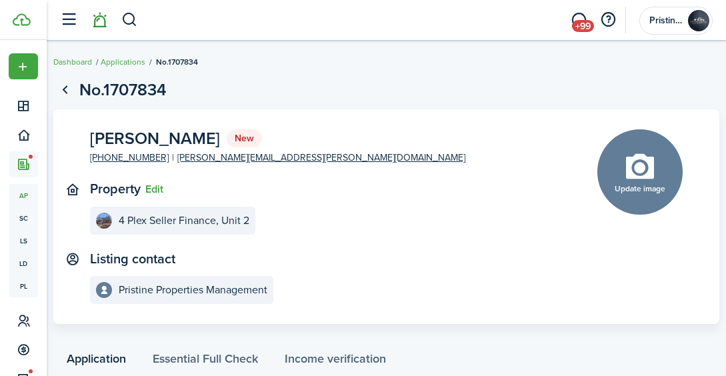
click at [101, 21] on link at bounding box center [99, 20] width 25 height 34
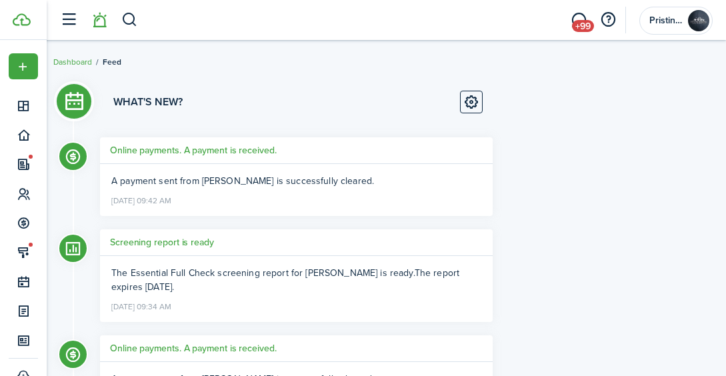
click at [99, 17] on li at bounding box center [99, 20] width 31 height 34
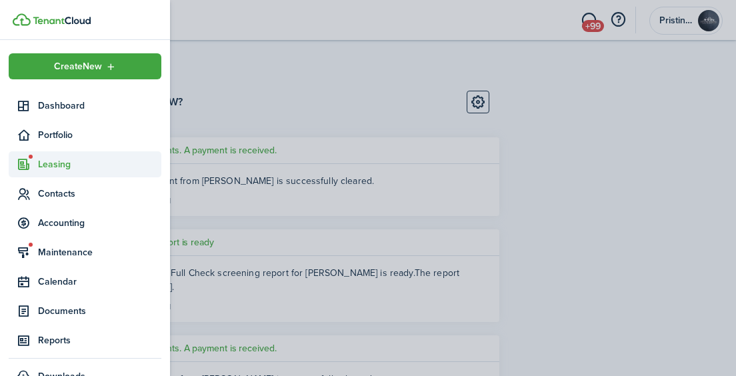
click at [54, 163] on span "Leasing" at bounding box center [99, 164] width 123 height 14
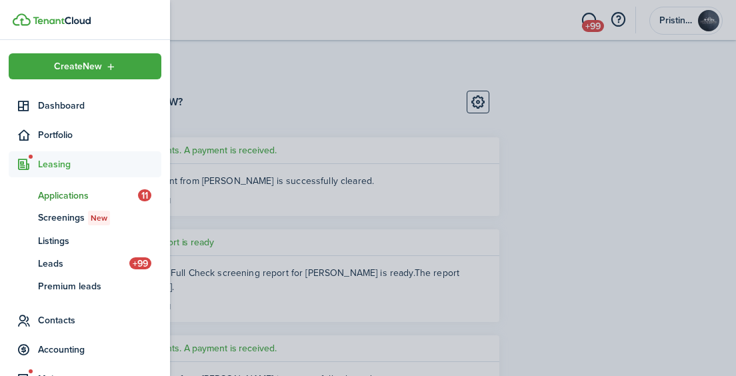
click at [63, 195] on span "Applications" at bounding box center [88, 196] width 100 height 14
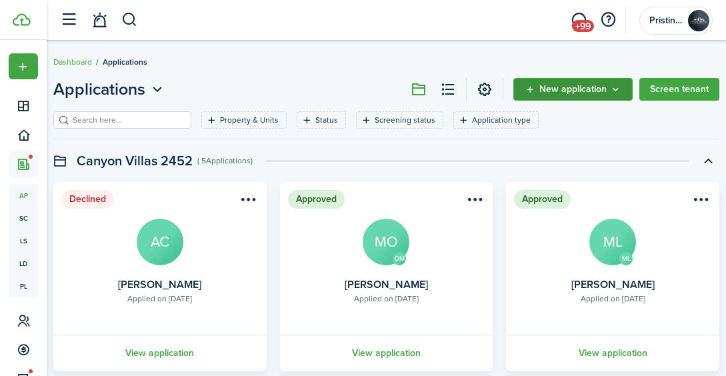
click at [584, 96] on button "New application" at bounding box center [572, 89] width 119 height 23
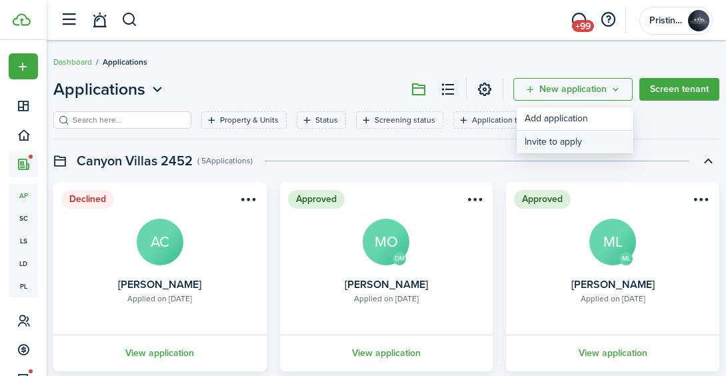
click at [552, 143] on button "Invite to apply" at bounding box center [574, 142] width 117 height 23
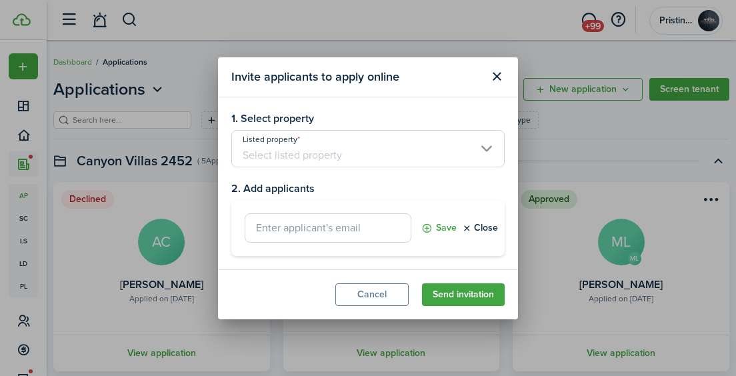
click at [362, 156] on input "Listed property" at bounding box center [367, 148] width 273 height 37
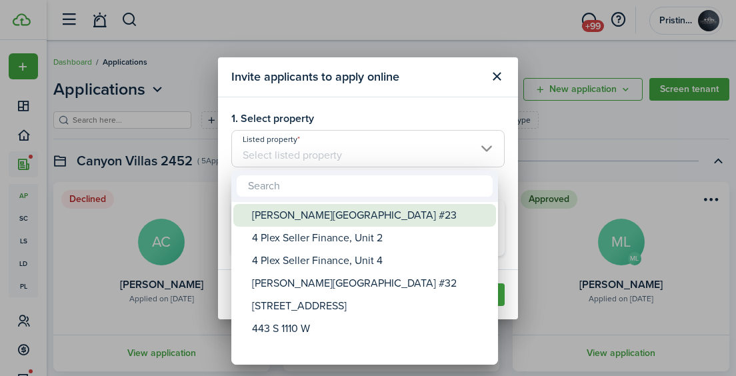
click at [314, 219] on div "[PERSON_NAME][GEOGRAPHIC_DATA] #23" at bounding box center [370, 215] width 236 height 23
type input "[PERSON_NAME][GEOGRAPHIC_DATA] #23"
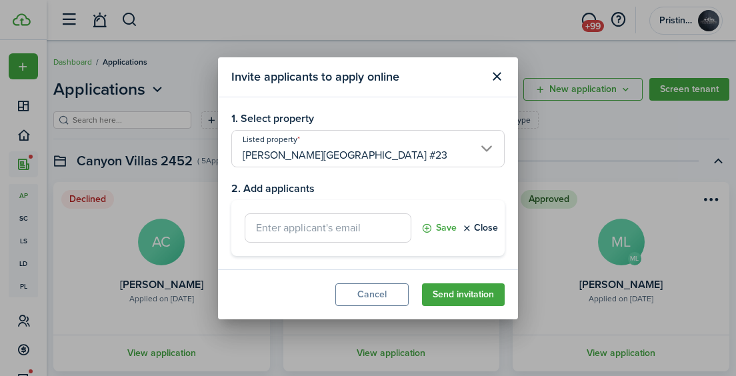
click at [288, 225] on input "text" at bounding box center [328, 227] width 167 height 29
paste input "[EMAIL_ADDRESS][DOMAIN_NAME]"
type input "[EMAIL_ADDRESS][DOMAIN_NAME]"
click at [448, 294] on button "Send invitation" at bounding box center [463, 294] width 83 height 23
click at [442, 231] on button "Save" at bounding box center [438, 227] width 35 height 29
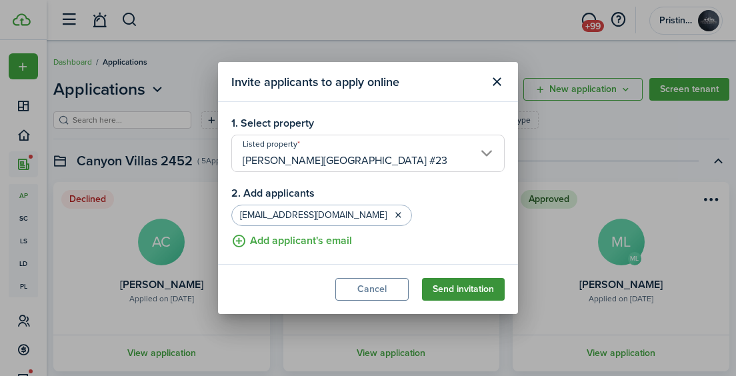
click at [450, 290] on button "Send invitation" at bounding box center [463, 289] width 83 height 23
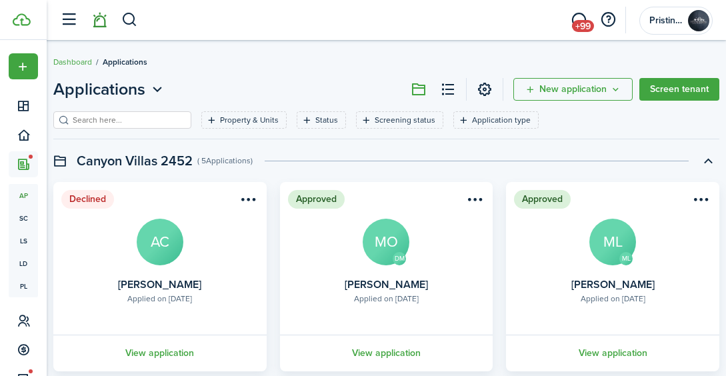
click at [96, 17] on link at bounding box center [99, 20] width 25 height 34
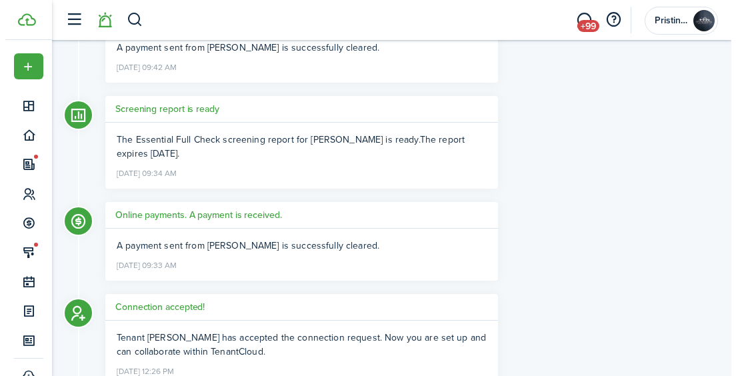
scroll to position [131, 0]
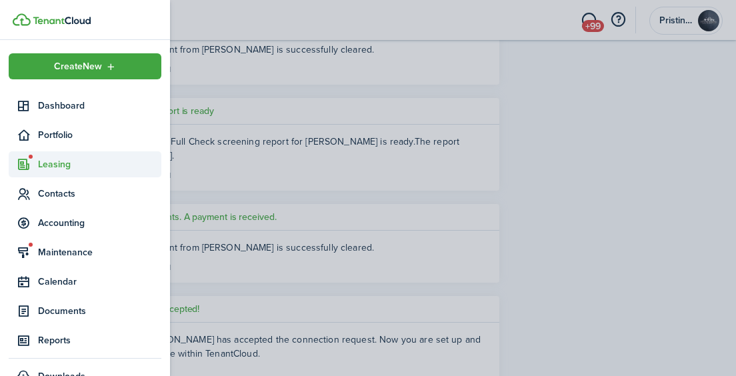
click at [56, 163] on span "Leasing" at bounding box center [99, 164] width 123 height 14
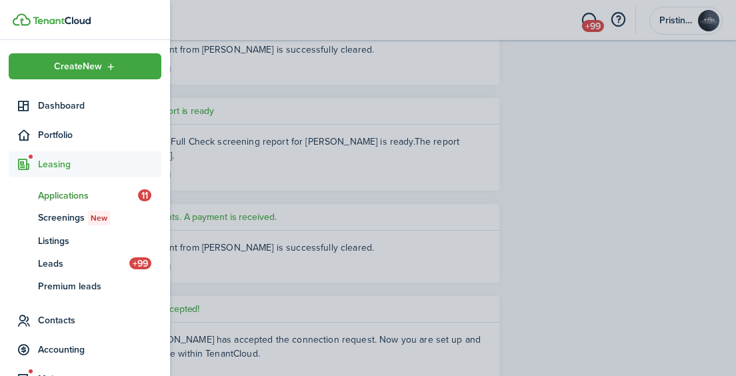
click at [59, 194] on span "Applications" at bounding box center [88, 196] width 100 height 14
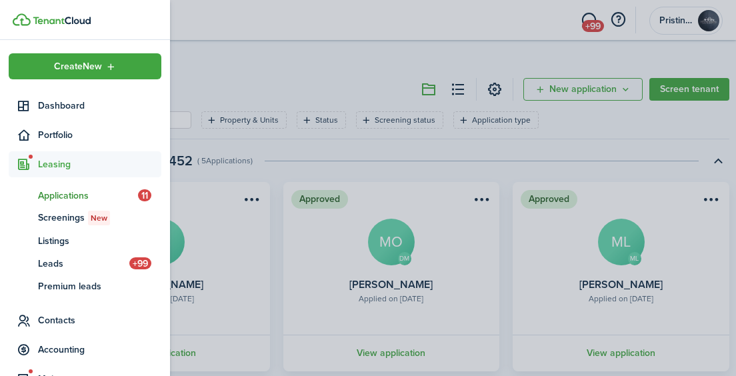
click at [105, 199] on span "Applications" at bounding box center [88, 196] width 100 height 14
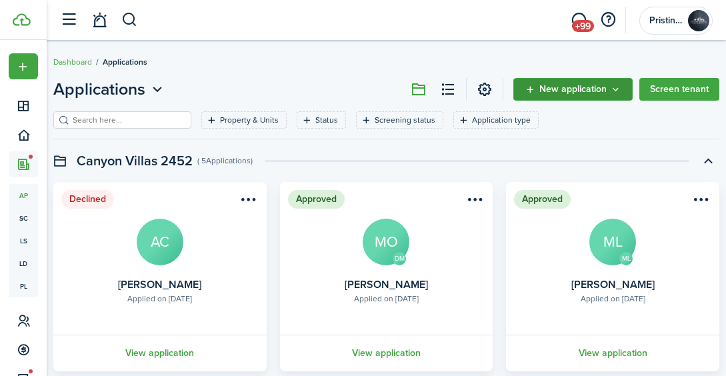
click at [615, 95] on button "New application" at bounding box center [572, 89] width 119 height 23
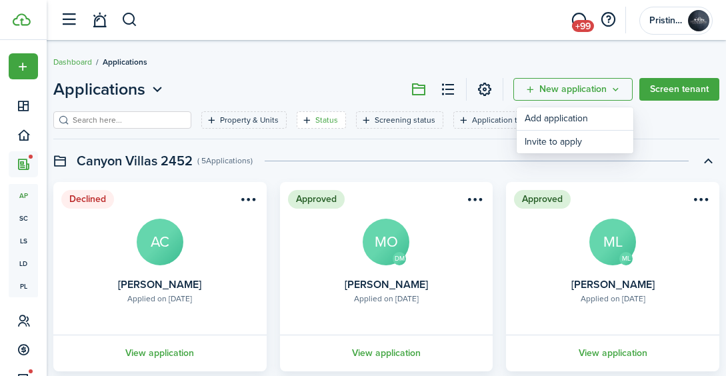
click at [315, 124] on filter-tag-label "Status" at bounding box center [326, 120] width 23 height 12
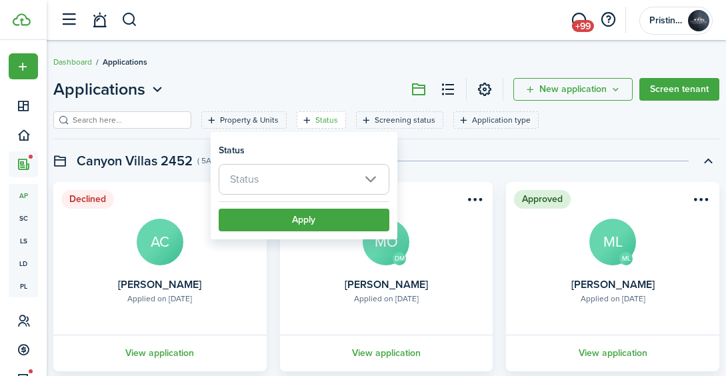
click at [289, 179] on span "Status" at bounding box center [303, 179] width 169 height 29
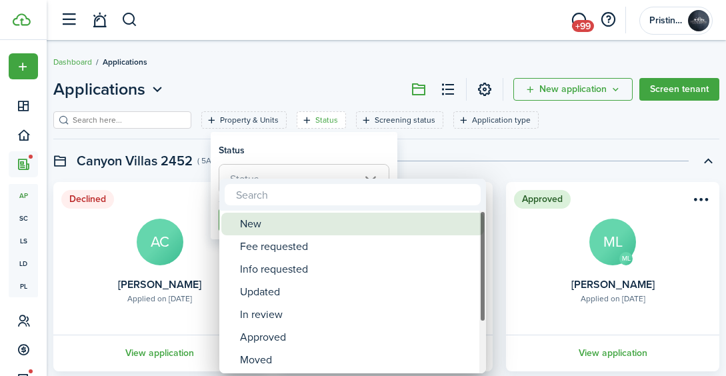
click at [270, 226] on div "New" at bounding box center [358, 224] width 236 height 23
type input "New"
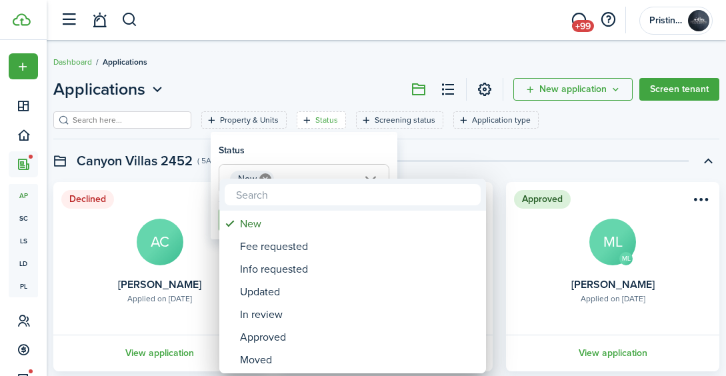
click at [409, 161] on div at bounding box center [362, 187] width 939 height 589
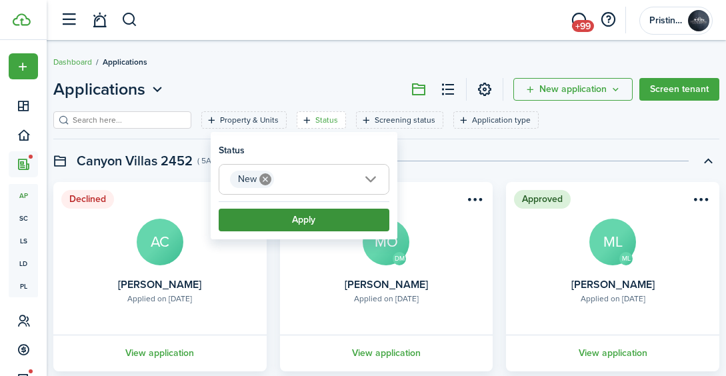
click at [310, 222] on button "Apply" at bounding box center [304, 220] width 171 height 23
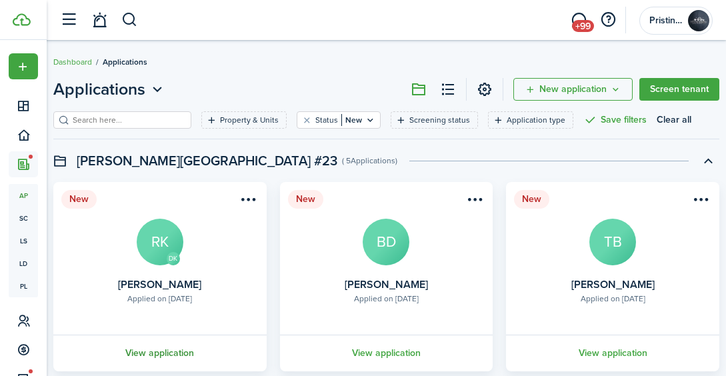
click at [163, 351] on link "View application" at bounding box center [159, 352] width 217 height 37
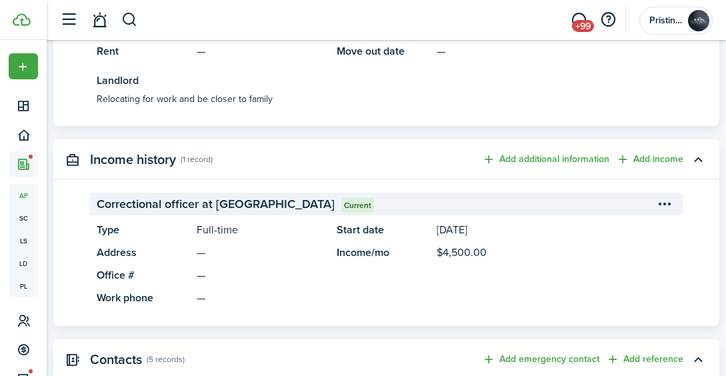
scroll to position [1398, 0]
